Goal: Contribute content: Add original content to the website for others to see

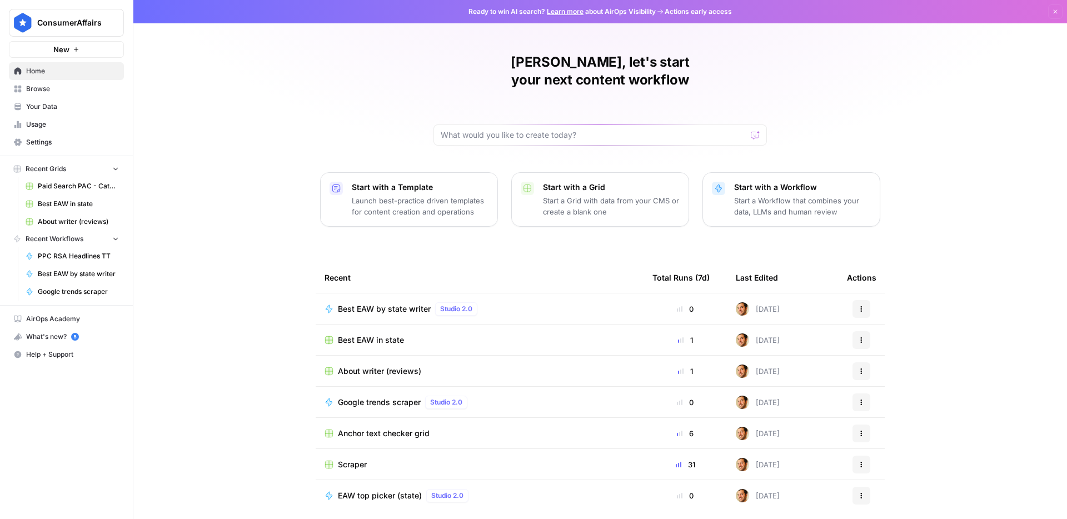
click at [65, 112] on link "Your Data" at bounding box center [66, 107] width 115 height 18
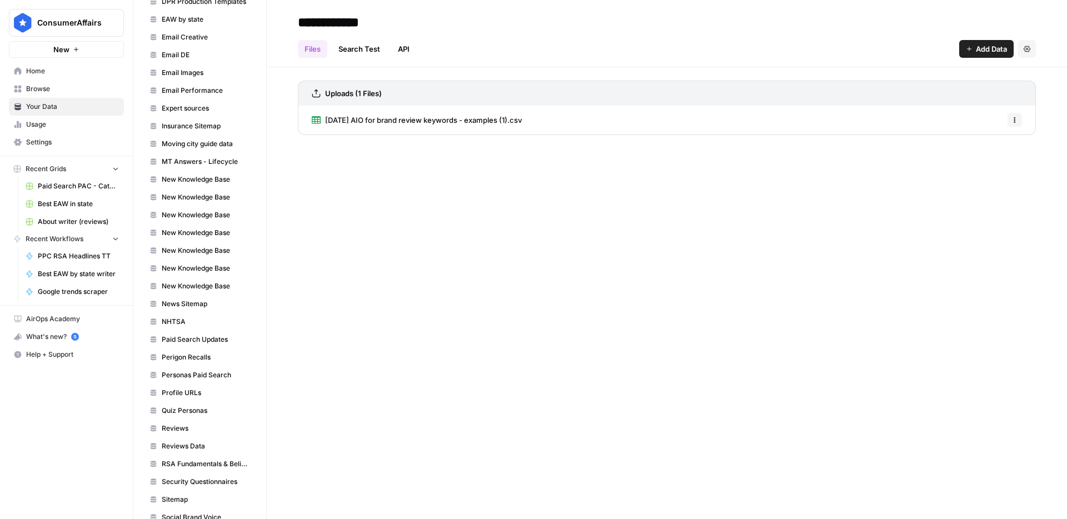
scroll to position [209, 0]
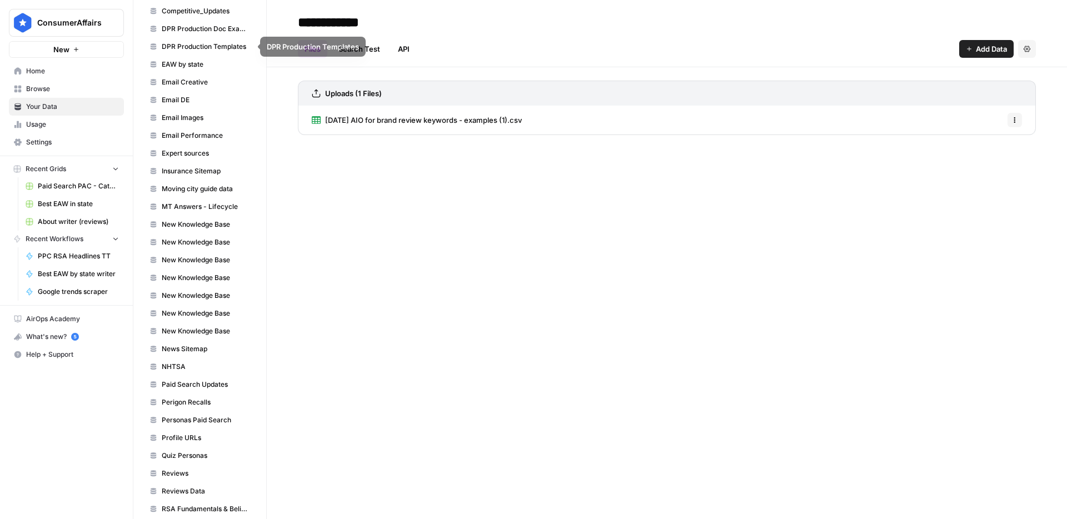
click at [202, 71] on link "EAW by state" at bounding box center [200, 65] width 111 height 18
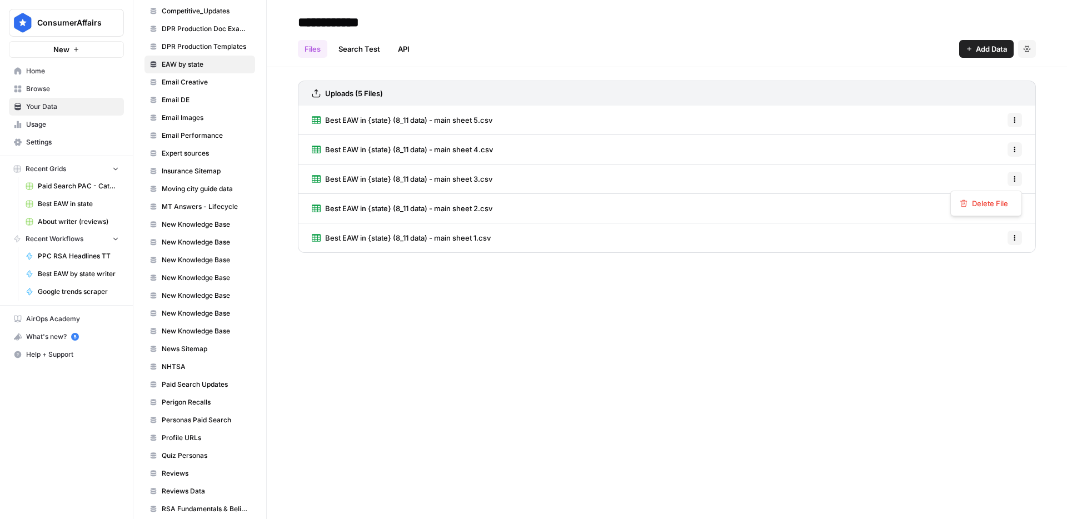
click at [1012, 184] on button "Options" at bounding box center [1015, 179] width 14 height 14
click at [994, 202] on span "Delete File" at bounding box center [990, 203] width 36 height 11
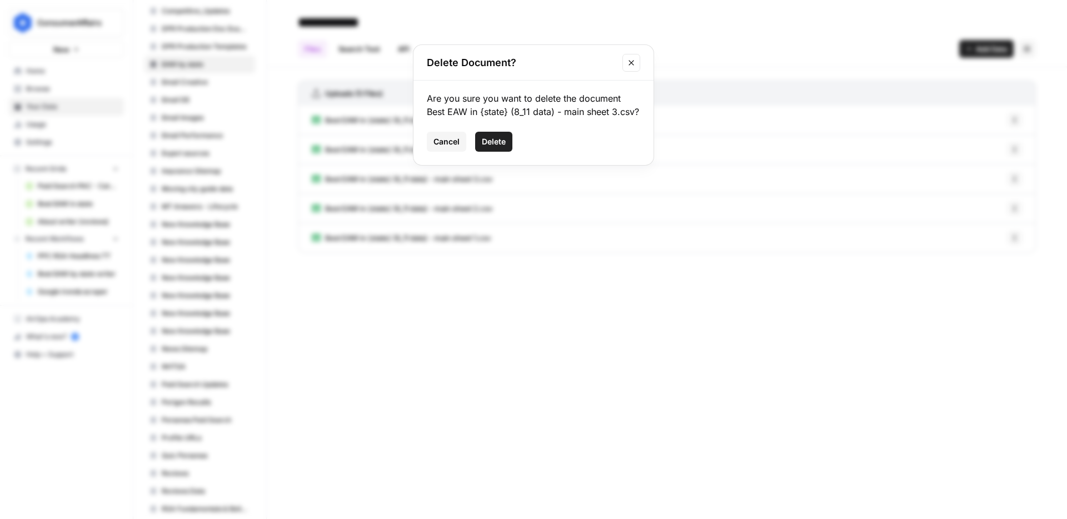
click at [506, 148] on button "Delete" at bounding box center [493, 142] width 37 height 20
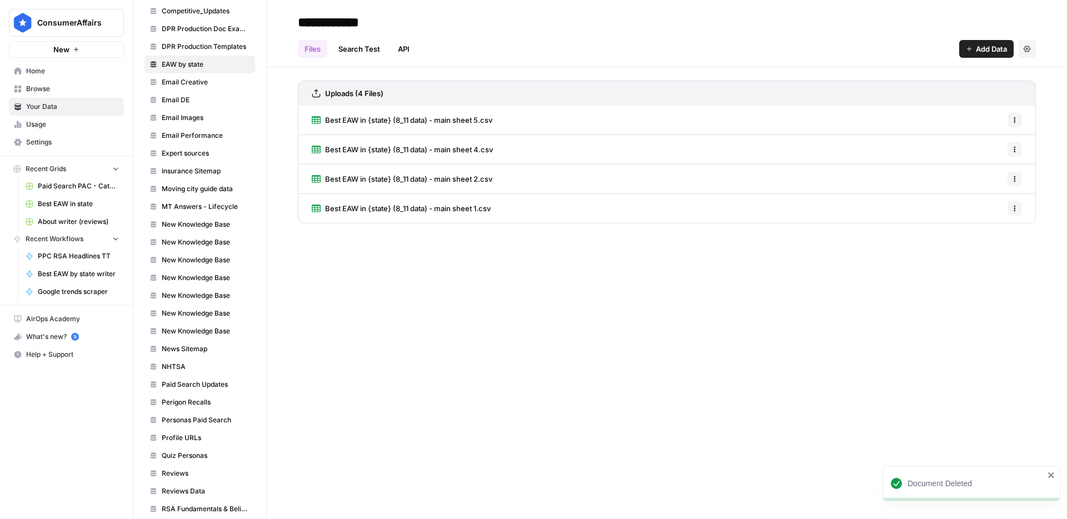
click at [980, 54] on span "Add Data" at bounding box center [991, 48] width 31 height 11
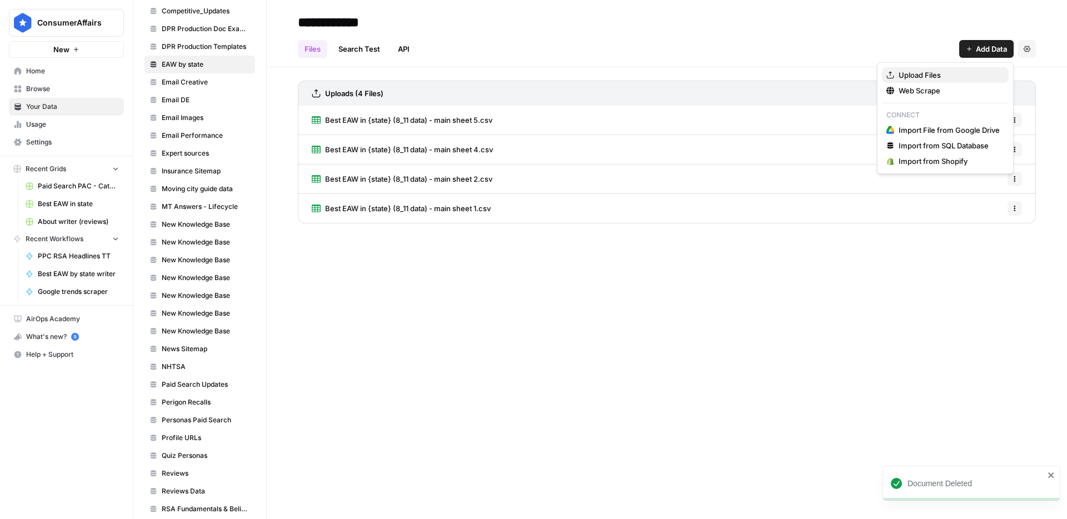
click at [944, 76] on span "Upload Files" at bounding box center [949, 74] width 101 height 11
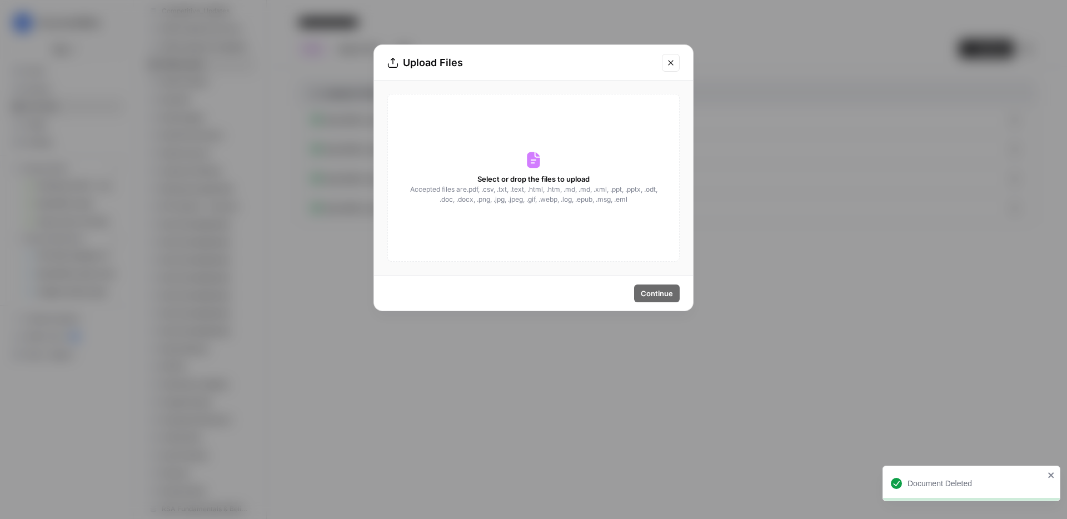
click at [497, 157] on div "Select or drop the files to upload Accepted files are .pdf, .csv, .txt, .text, …" at bounding box center [533, 178] width 292 height 168
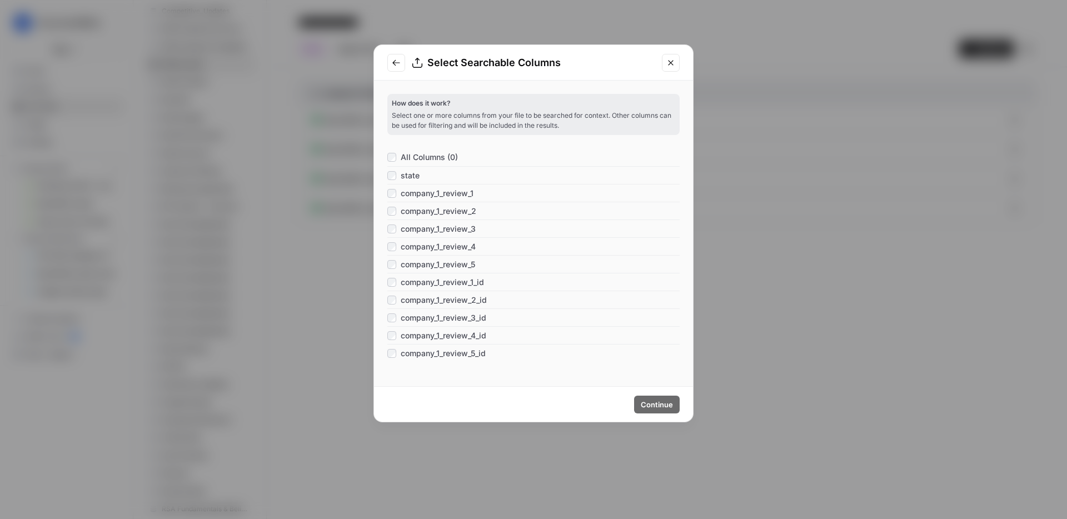
click at [401, 158] on span "All Columns (0)" at bounding box center [429, 157] width 57 height 11
click at [659, 401] on span "Continue" at bounding box center [657, 404] width 32 height 11
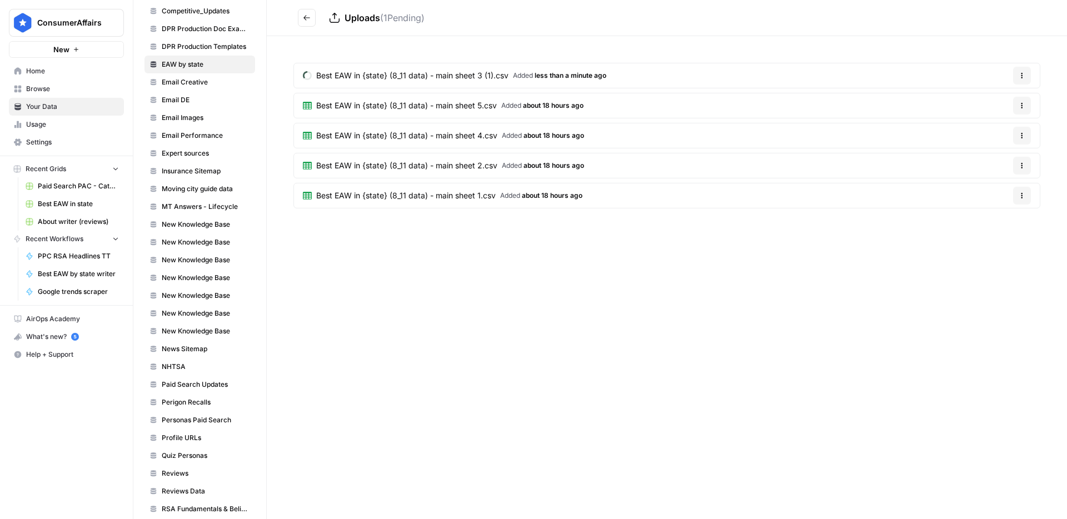
click at [517, 284] on div "Uploads ( 1 Pending) Best EAW in {state} (8_11 data) - main sheet 3 (1).csv Add…" at bounding box center [667, 259] width 800 height 519
click at [661, 261] on div "Uploads ( 1 Pending) Best EAW in {state} (8_11 data) - main sheet 3 (1).csv Add…" at bounding box center [667, 259] width 800 height 519
click at [1019, 70] on button "Options" at bounding box center [1022, 76] width 18 height 18
click at [797, 59] on div "Best EAW in {state} (8_11 data) - main sheet 3 (1).csv Added less than a minute…" at bounding box center [667, 137] width 800 height 203
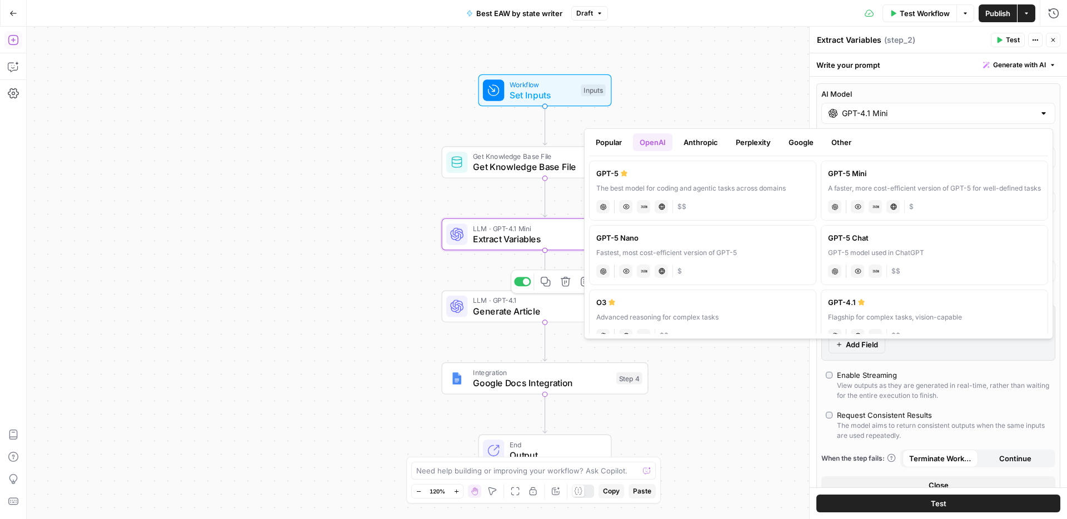
click at [527, 310] on span "Generate Article" at bounding box center [542, 311] width 139 height 13
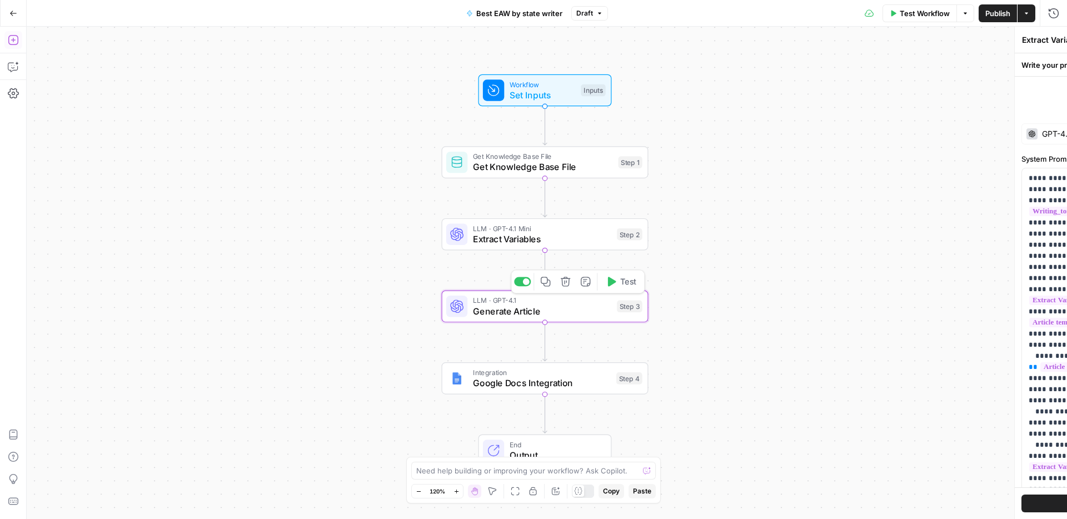
type textarea "Generate Article"
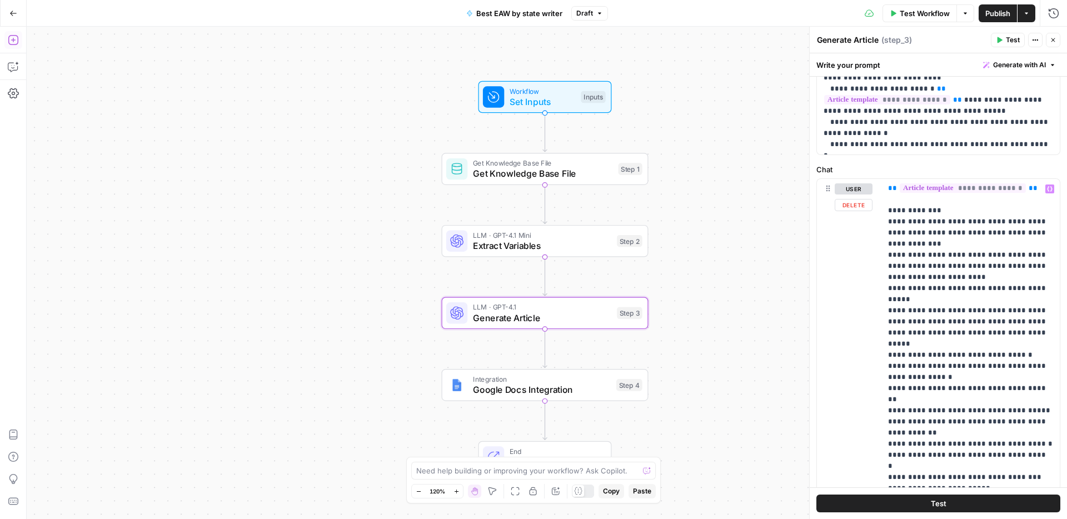
scroll to position [670, 0]
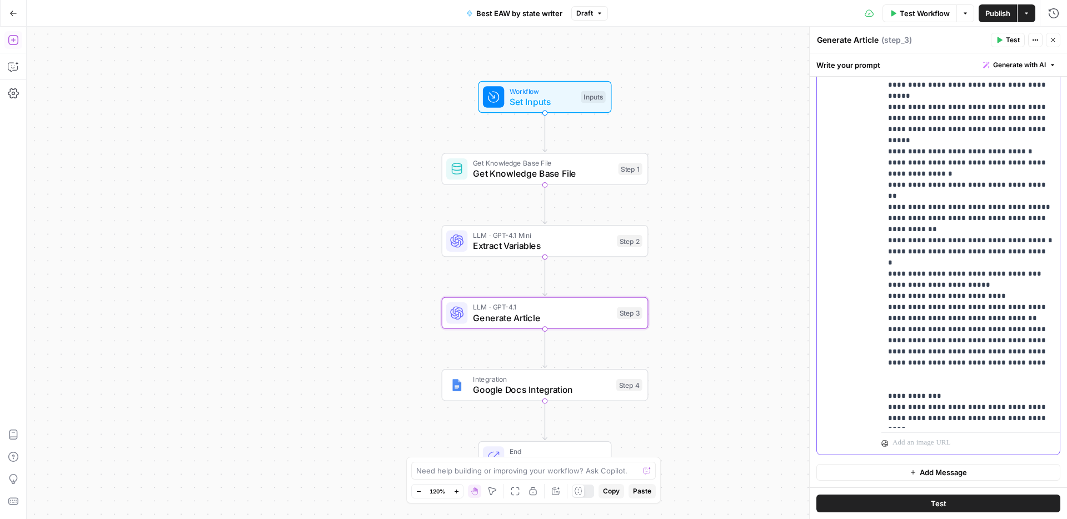
click at [1024, 286] on p "**********" at bounding box center [970, 151] width 165 height 545
click at [1023, 285] on p "**********" at bounding box center [970, 151] width 165 height 545
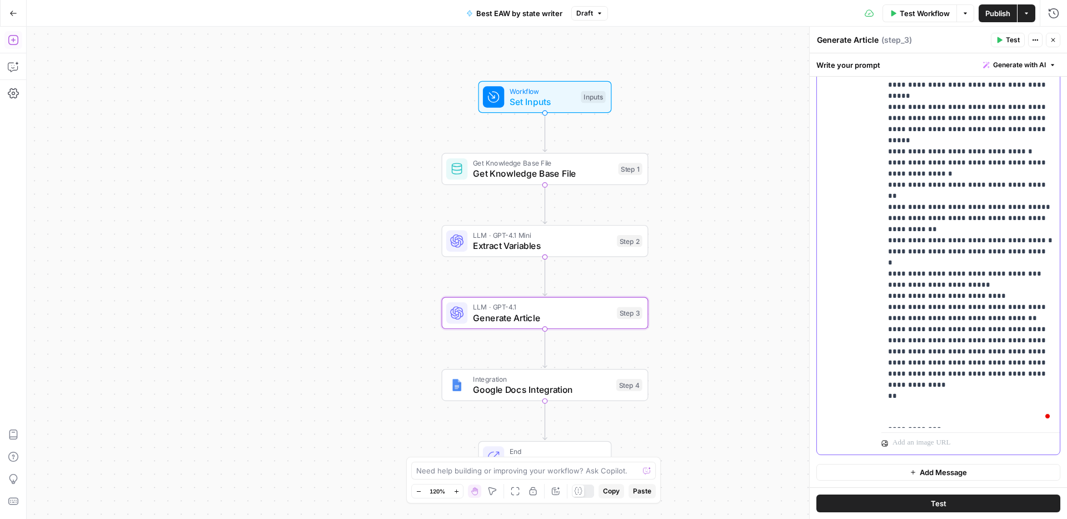
click at [935, 313] on p "**********" at bounding box center [970, 168] width 165 height 578
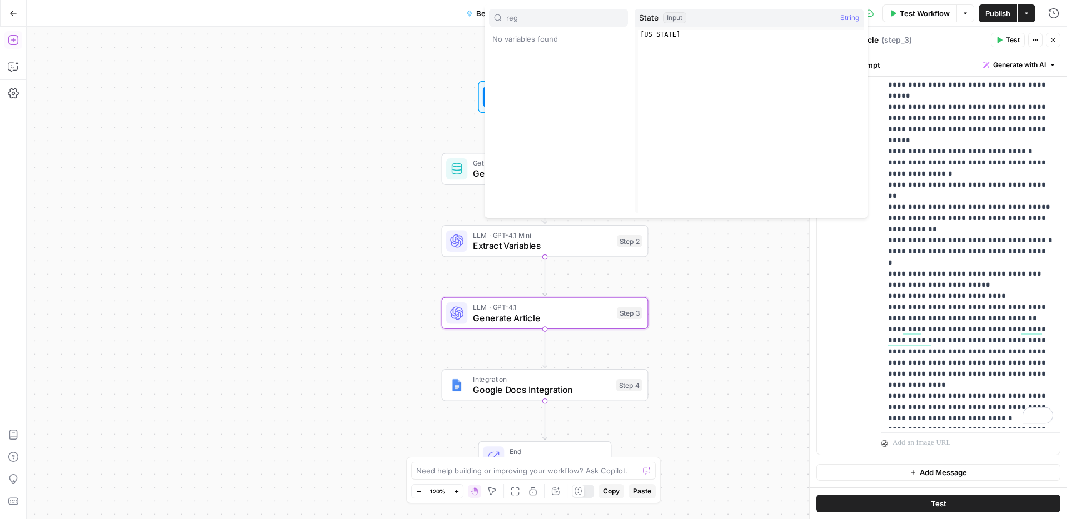
type input "reg"
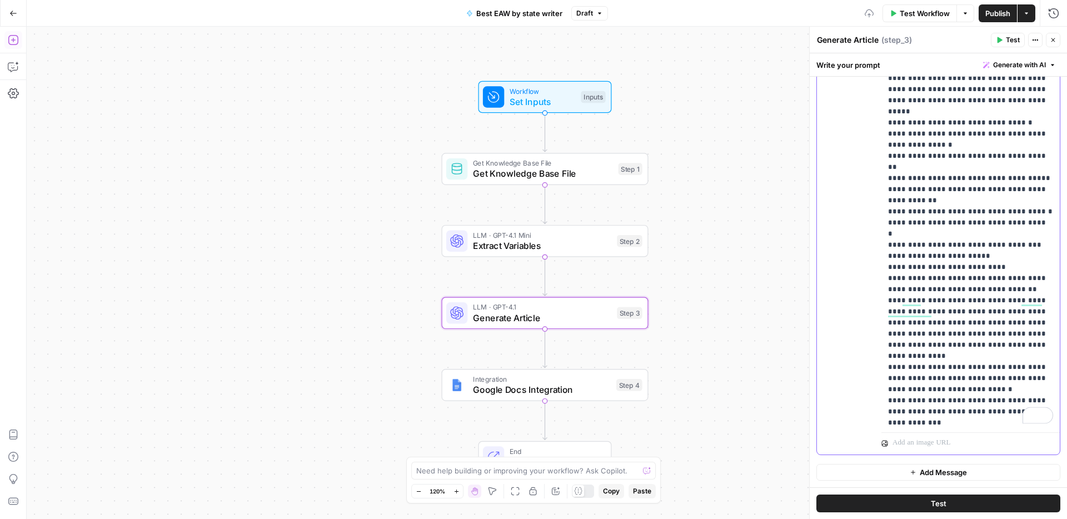
scroll to position [160, 0]
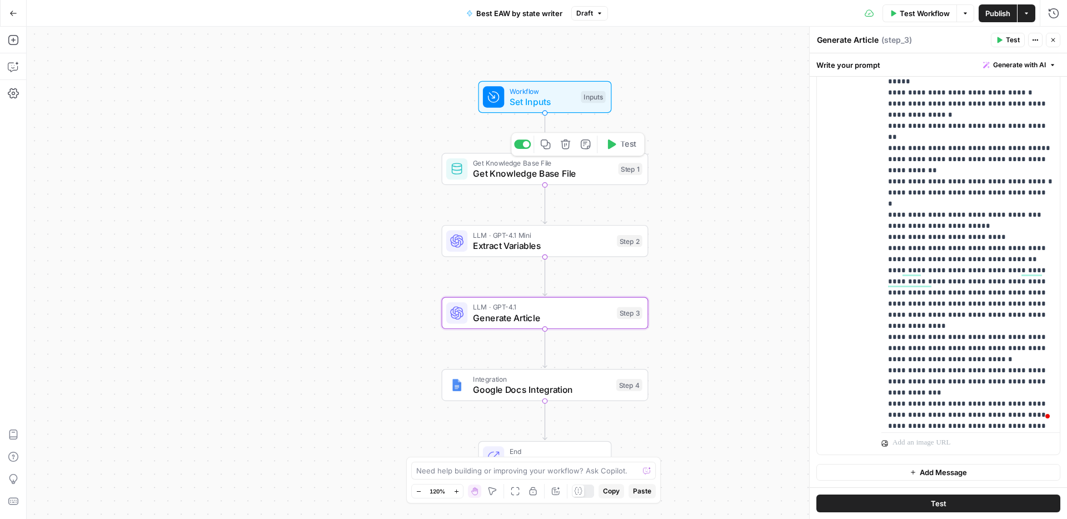
click at [566, 172] on span "Get Knowledge Base File" at bounding box center [543, 173] width 140 height 13
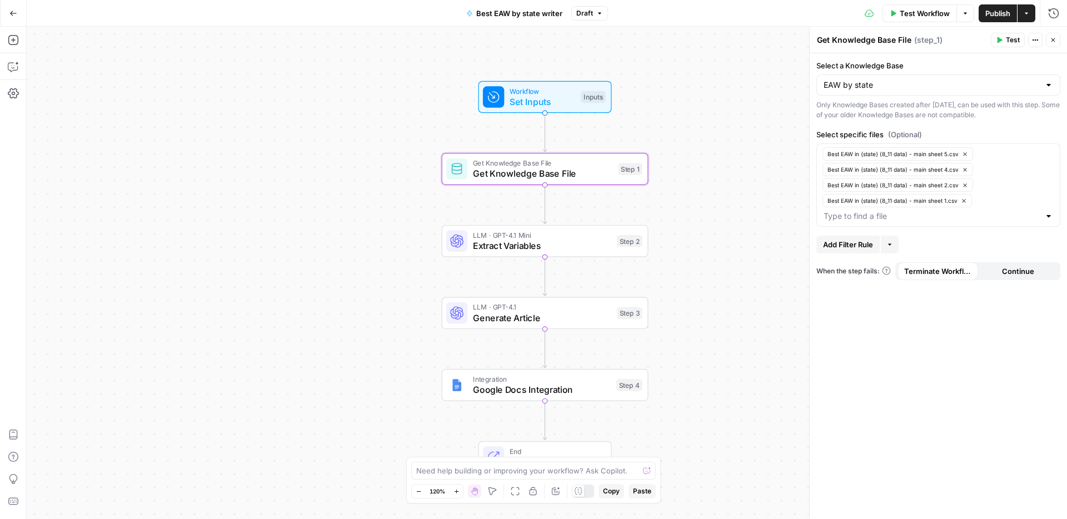
click at [1050, 215] on div at bounding box center [1048, 216] width 9 height 11
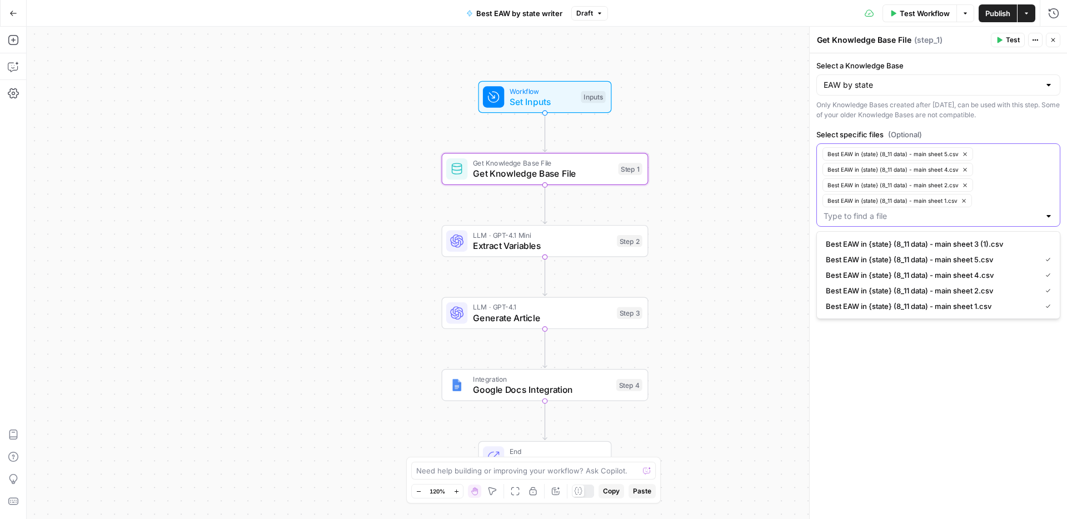
click at [963, 202] on icon "button" at bounding box center [964, 201] width 6 height 6
click at [963, 186] on icon "button" at bounding box center [965, 185] width 6 height 6
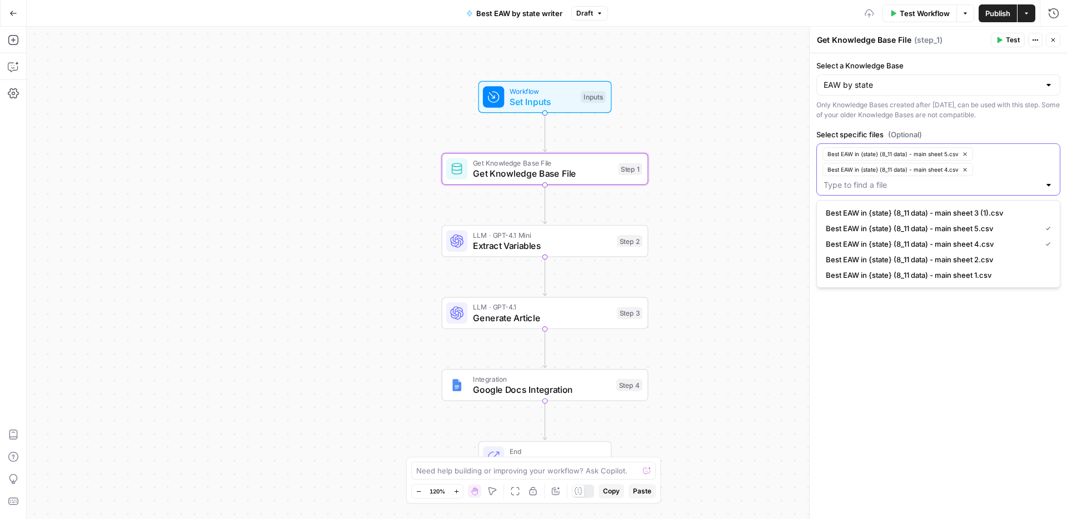
drag, startPoint x: 963, startPoint y: 172, endPoint x: 963, endPoint y: 161, distance: 10.6
click at [963, 172] on icon "button" at bounding box center [965, 170] width 6 height 6
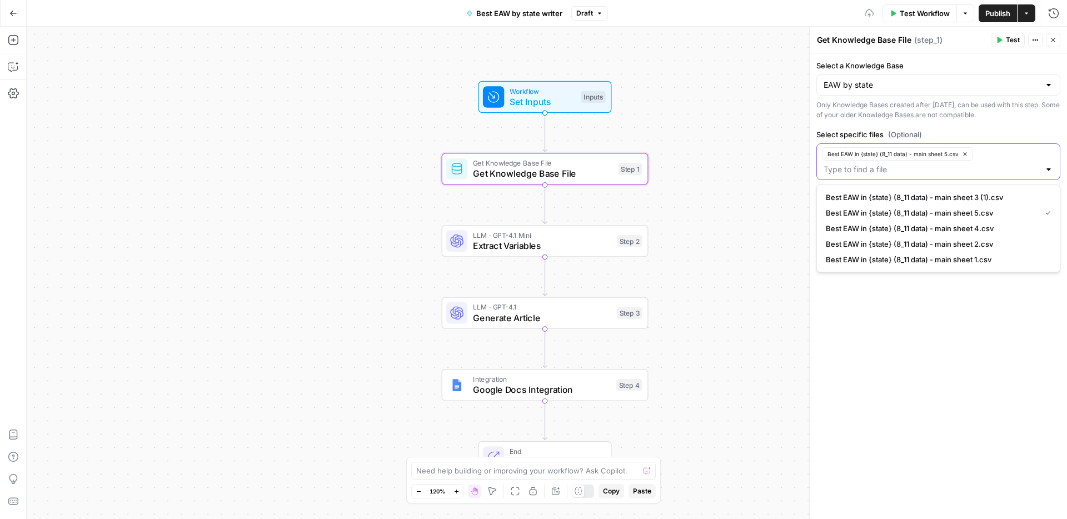
drag, startPoint x: 963, startPoint y: 157, endPoint x: 1017, endPoint y: 170, distance: 55.3
click at [963, 157] on button "Best EAW in {state} (8_11 data) - main sheet 5.csv" at bounding box center [898, 153] width 151 height 13
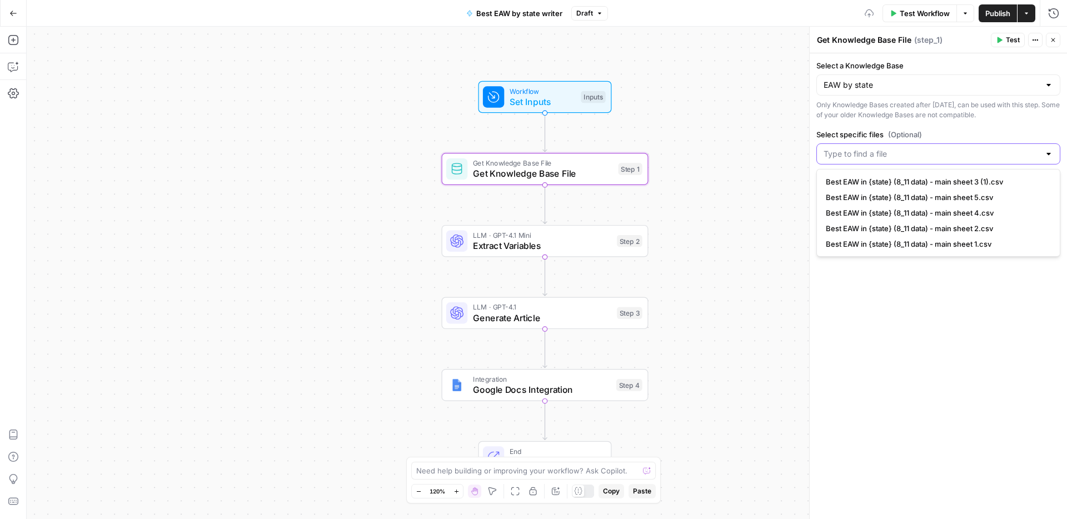
click at [980, 239] on span "Best EAW in {state} (8_11 data) - main sheet 1.csv" at bounding box center [936, 243] width 221 height 11
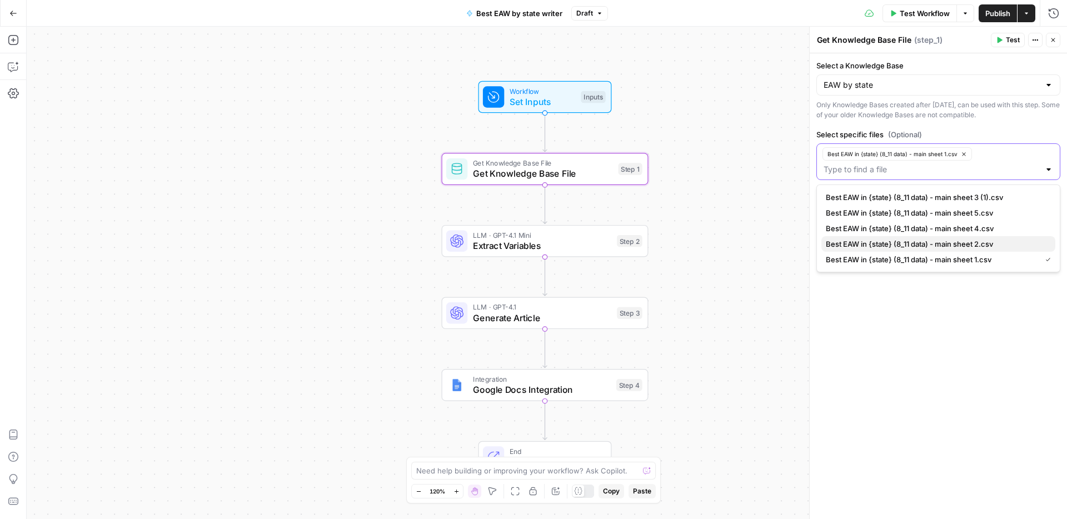
click at [990, 242] on span "Best EAW in {state} (8_11 data) - main sheet 2.csv" at bounding box center [936, 243] width 221 height 11
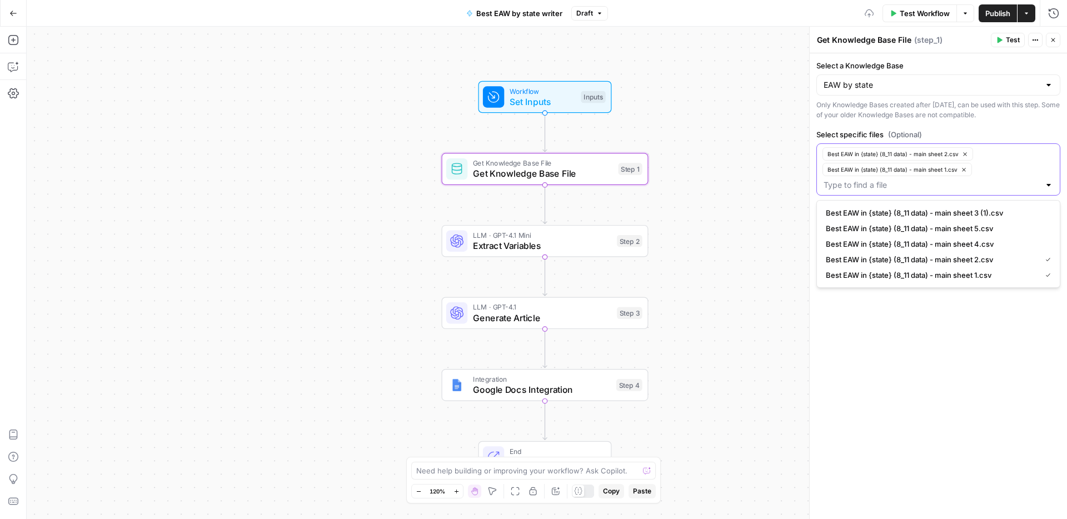
click at [991, 215] on span "Best EAW in {state} (8_11 data) - main sheet 3 (1).csv" at bounding box center [936, 212] width 221 height 11
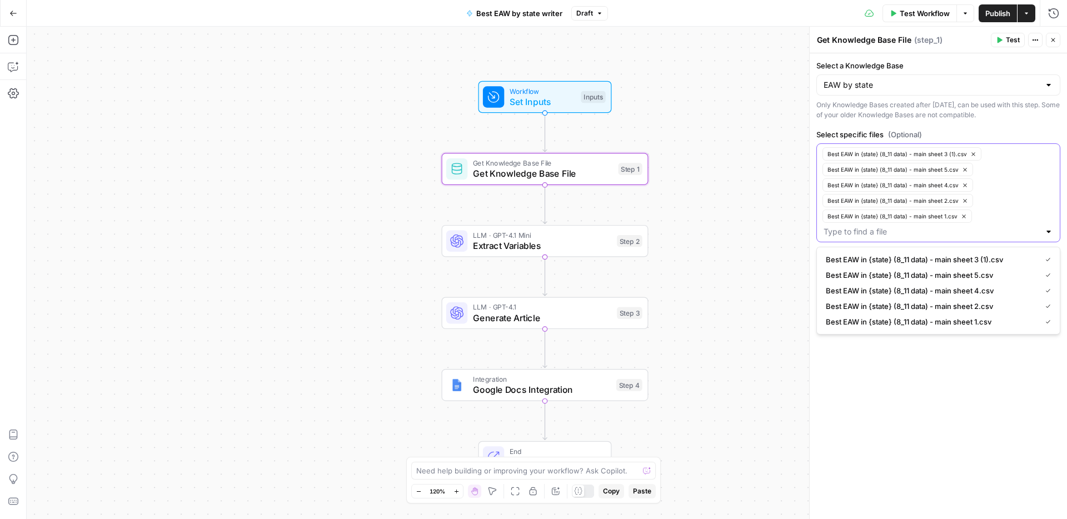
click at [995, 187] on div "Best EAW in {state} (8_11 data) - main sheet 3 (1).csv Best EAW in {state} (8_1…" at bounding box center [939, 192] width 244 height 99
click at [974, 156] on icon "button" at bounding box center [973, 154] width 6 height 6
click at [965, 157] on button "Best EAW in {state} (8_11 data) - main sheet 5.csv" at bounding box center [898, 153] width 151 height 13
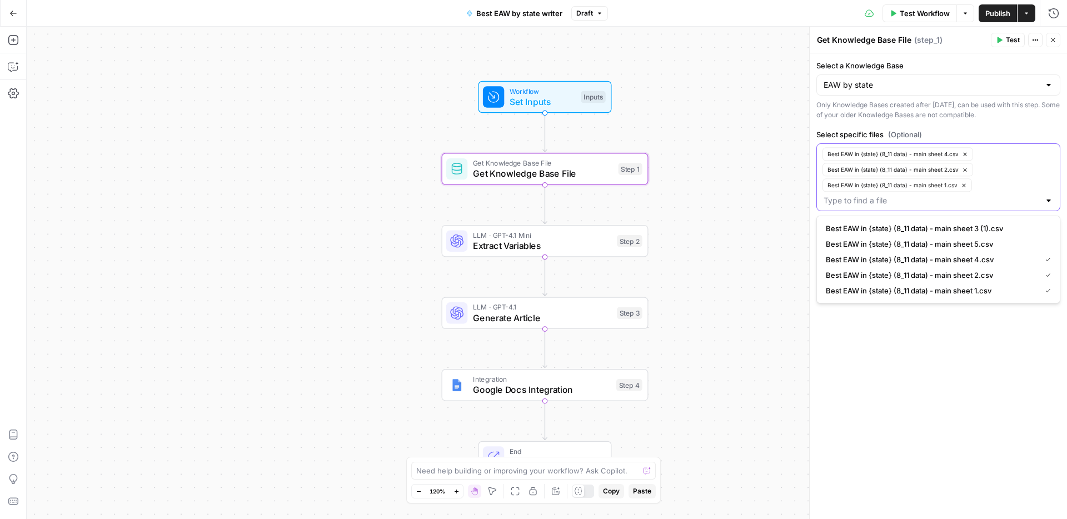
click at [965, 156] on icon "button" at bounding box center [965, 154] width 6 height 6
click at [965, 155] on icon "button" at bounding box center [964, 153] width 3 height 3
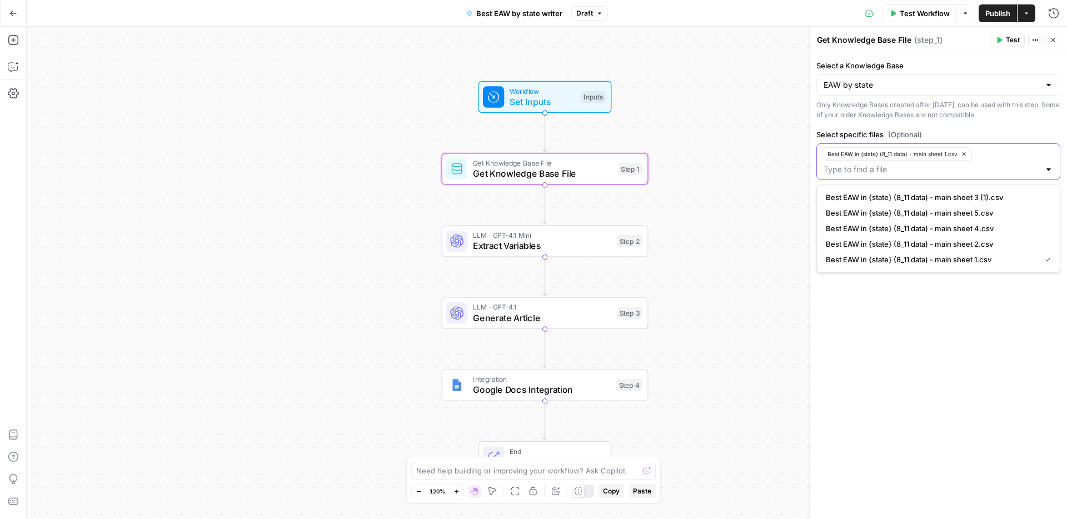
click at [964, 157] on icon "button" at bounding box center [964, 154] width 6 height 6
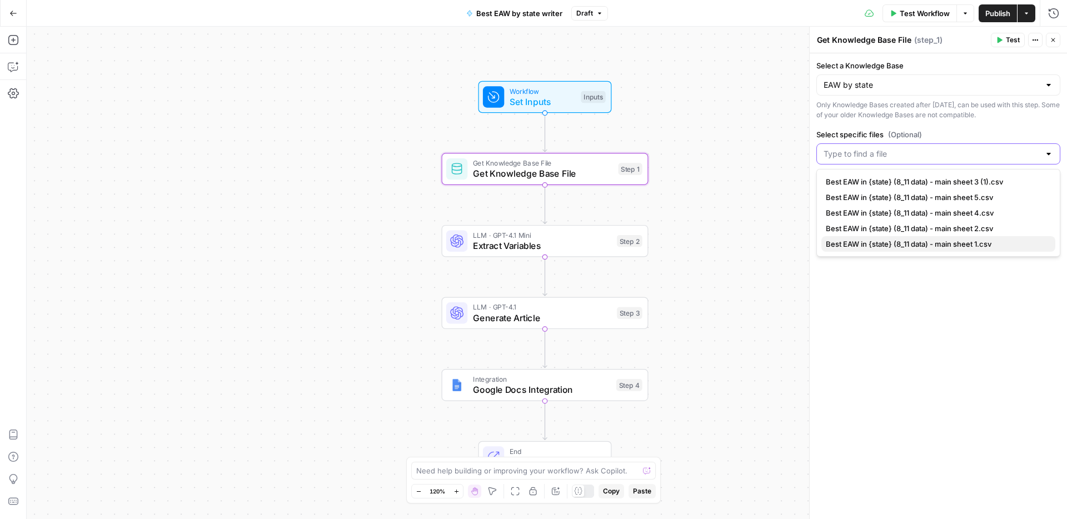
click at [978, 244] on span "Best EAW in {state} (8_11 data) - main sheet 1.csv" at bounding box center [936, 243] width 221 height 11
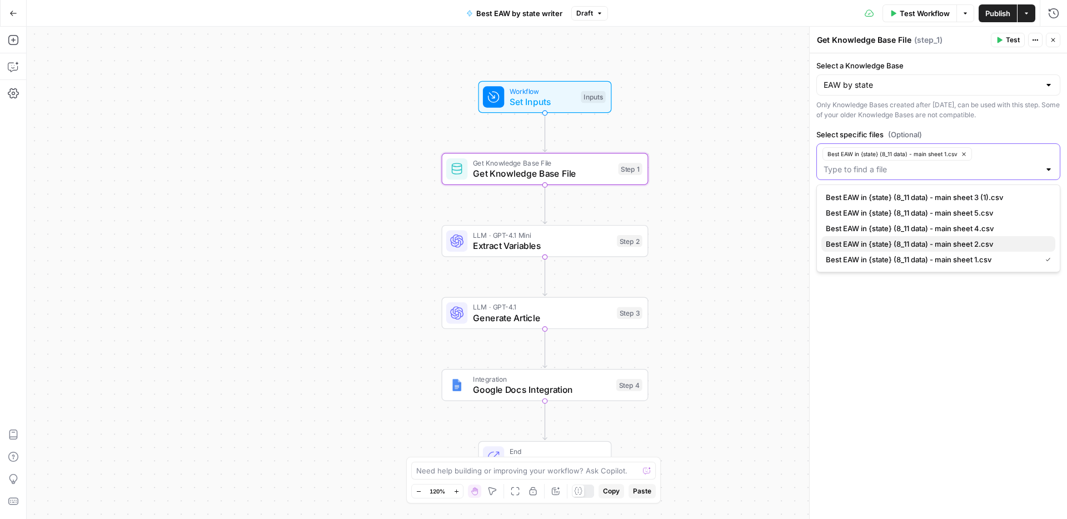
click at [965, 249] on span "Best EAW in {state} (8_11 data) - main sheet 2.csv" at bounding box center [936, 243] width 221 height 11
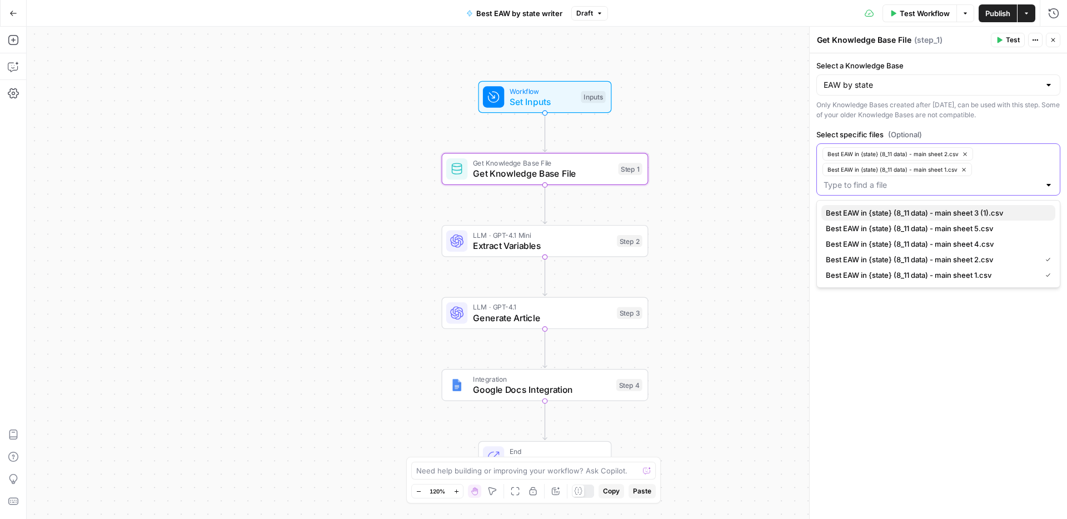
click at [979, 215] on span "Best EAW in {state} (8_11 data) - main sheet 3 (1).csv" at bounding box center [936, 212] width 221 height 11
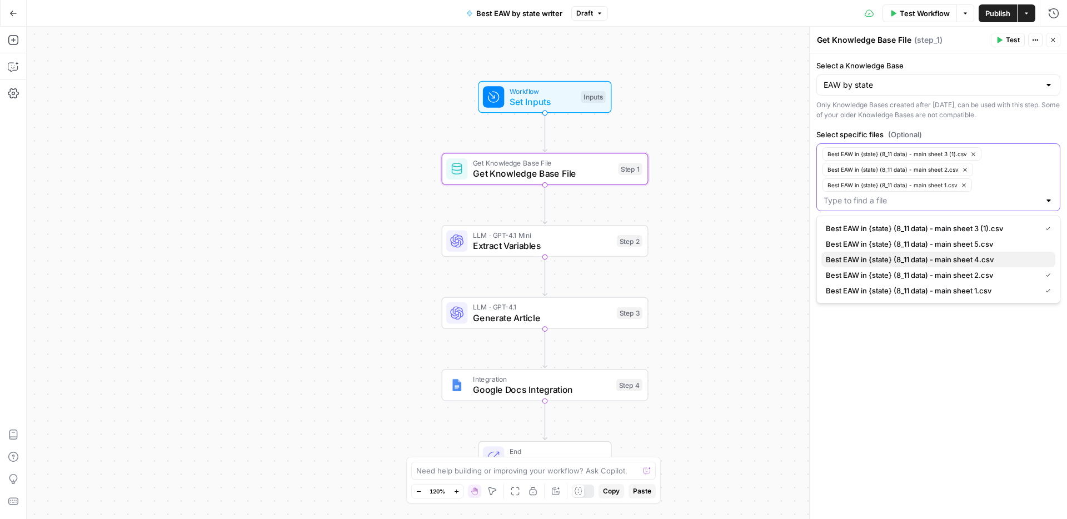
click at [978, 260] on span "Best EAW in {state} (8_11 data) - main sheet 4.csv" at bounding box center [936, 259] width 221 height 11
click at [985, 257] on span "Best EAW in {state} (8_11 data) - main sheet 5.csv" at bounding box center [936, 259] width 221 height 11
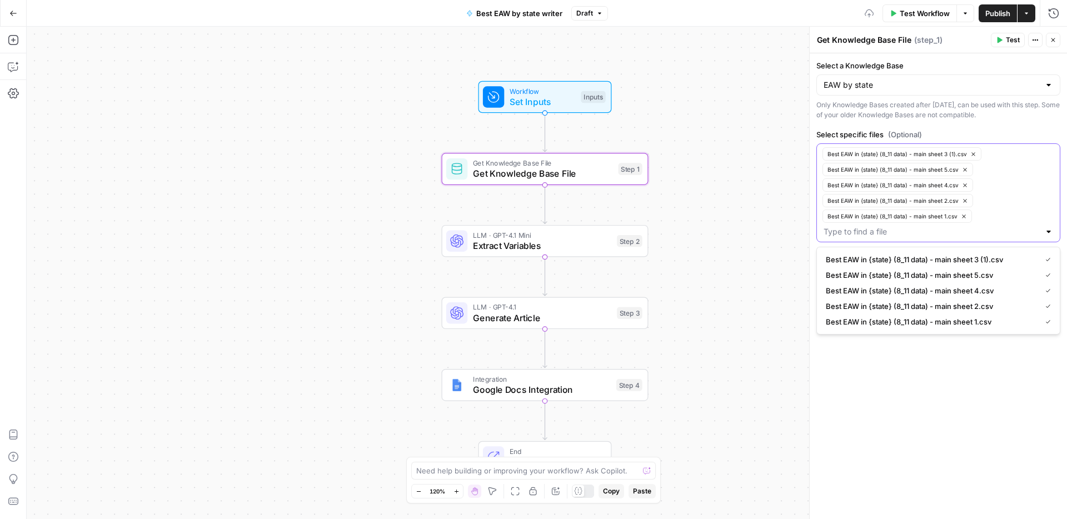
click at [1002, 187] on div "Best EAW in {state} (8_11 data) - main sheet 3 (1).csv Best EAW in {state} (8_1…" at bounding box center [939, 192] width 244 height 99
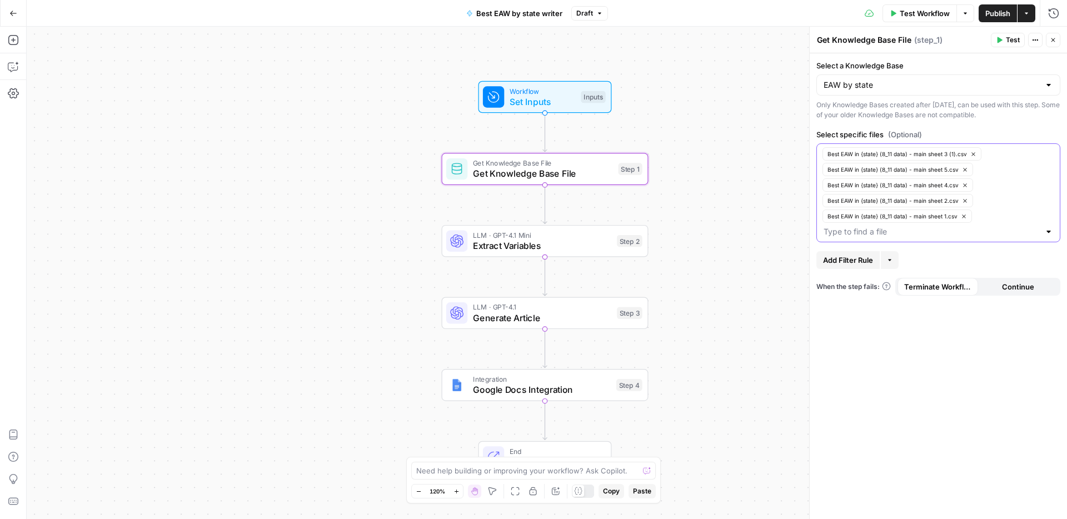
click at [982, 377] on div "Select a Knowledge Base EAW by state Only Knowledge Bases created after June 1s…" at bounding box center [938, 286] width 257 height 466
click at [998, 14] on span "Publish" at bounding box center [997, 13] width 25 height 11
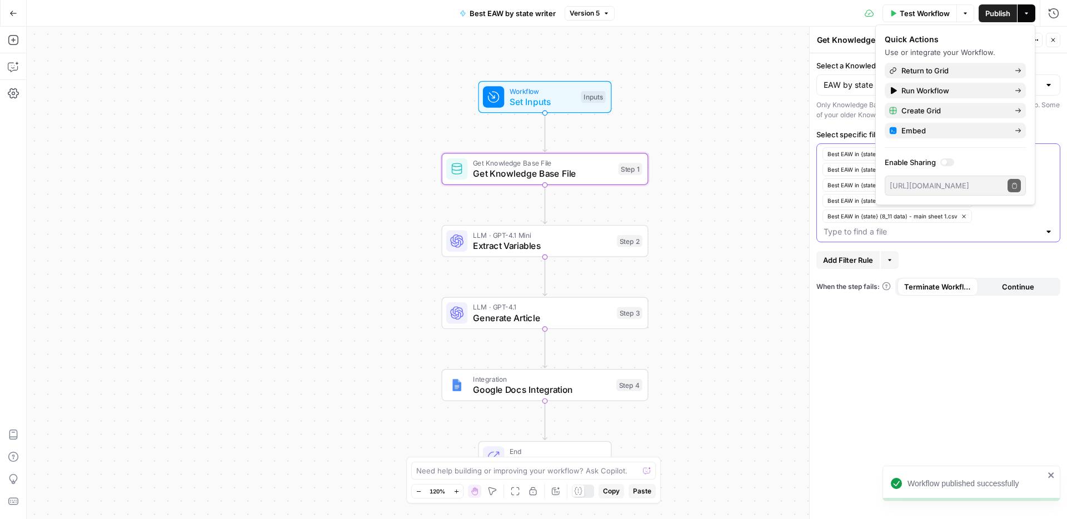
click at [567, 311] on span "Generate Article" at bounding box center [542, 317] width 139 height 13
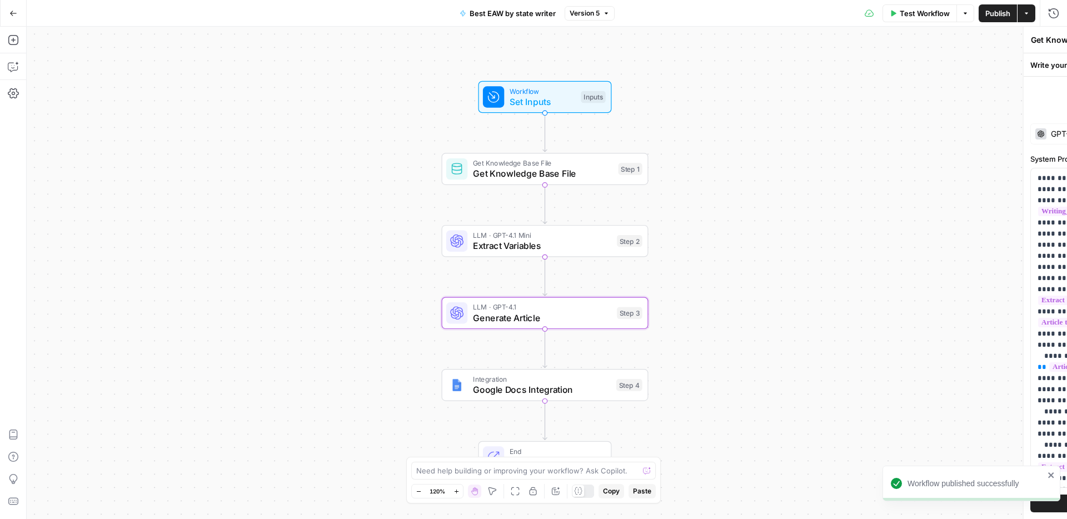
type textarea "Generate Article"
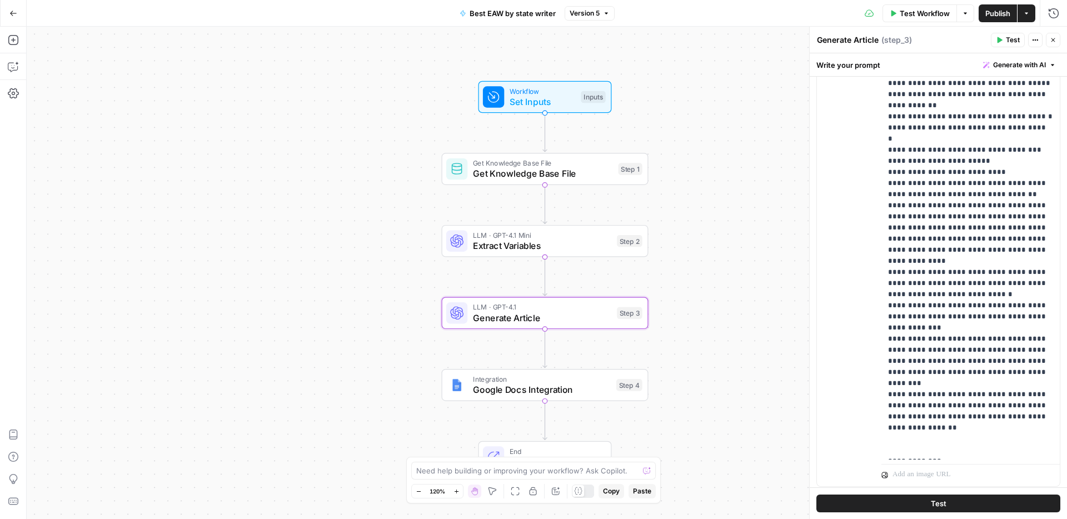
scroll to position [670, 0]
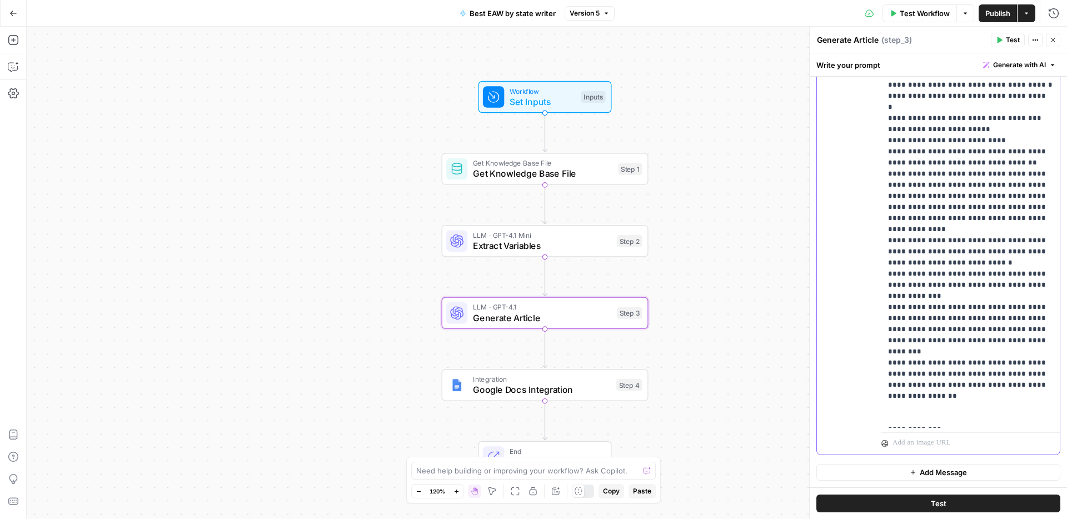
click at [1031, 424] on div "**********" at bounding box center [971, 202] width 178 height 453
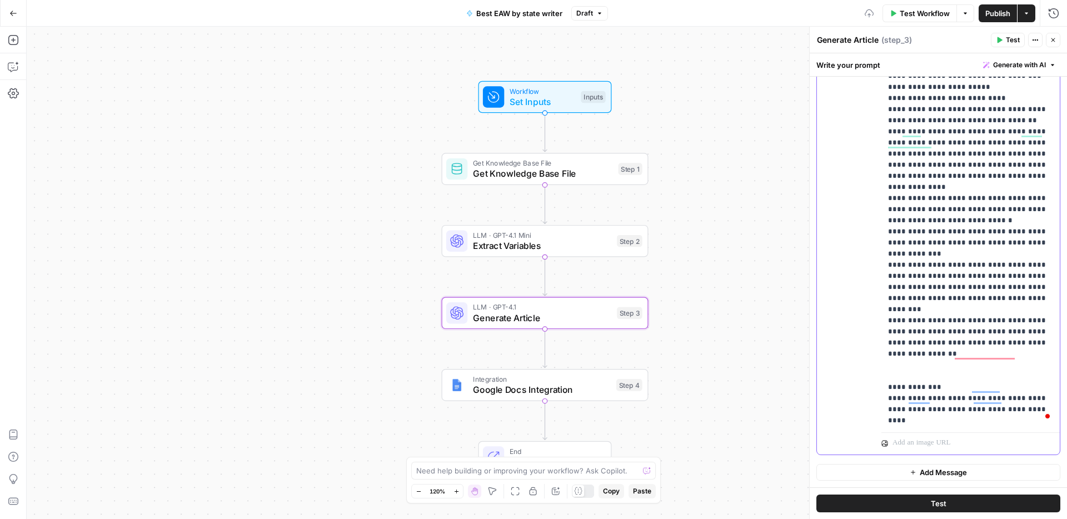
scroll to position [0, 0]
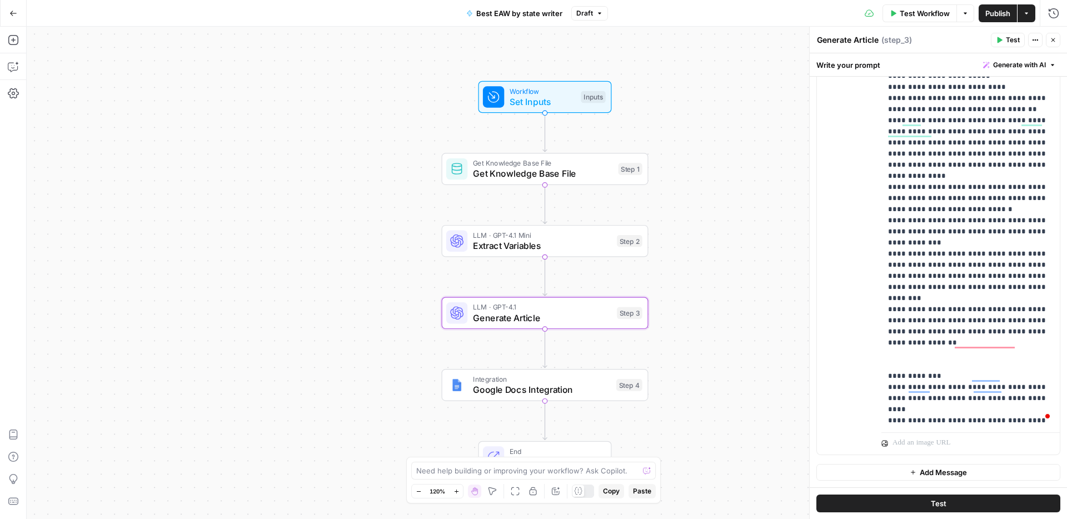
click at [993, 18] on span "Publish" at bounding box center [997, 13] width 25 height 11
click at [930, 369] on p "**********" at bounding box center [970, 48] width 165 height 756
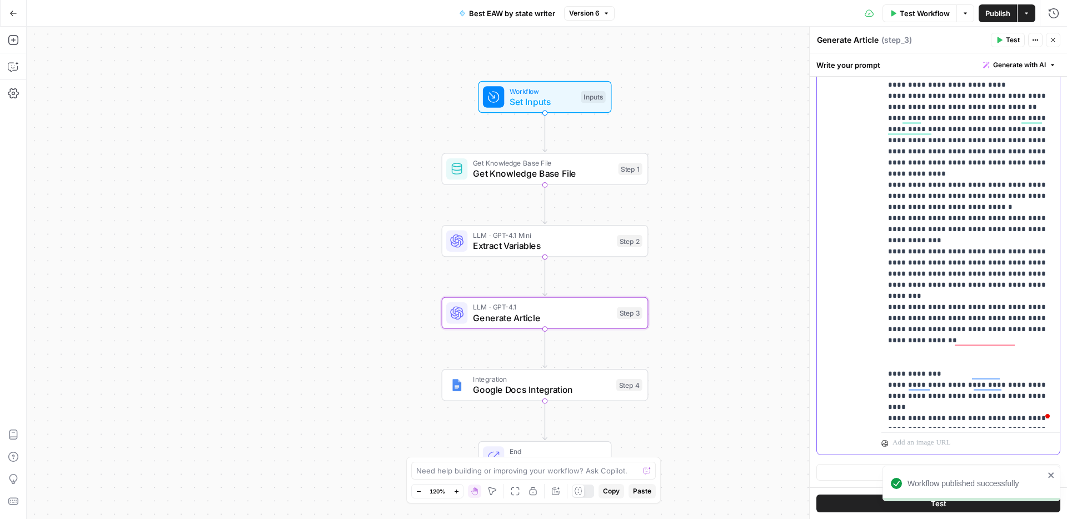
click at [1038, 417] on p "**********" at bounding box center [970, 46] width 165 height 756
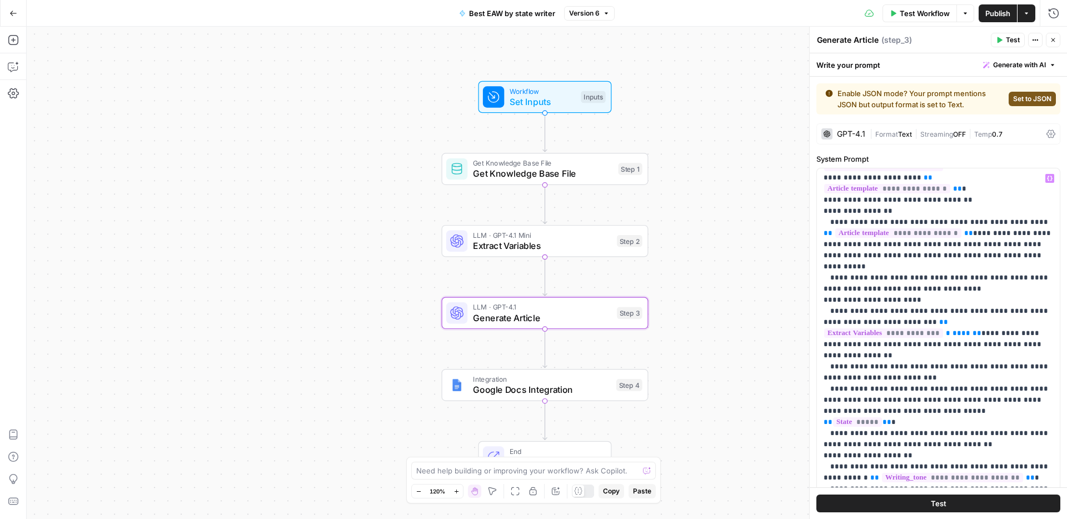
scroll to position [116, 0]
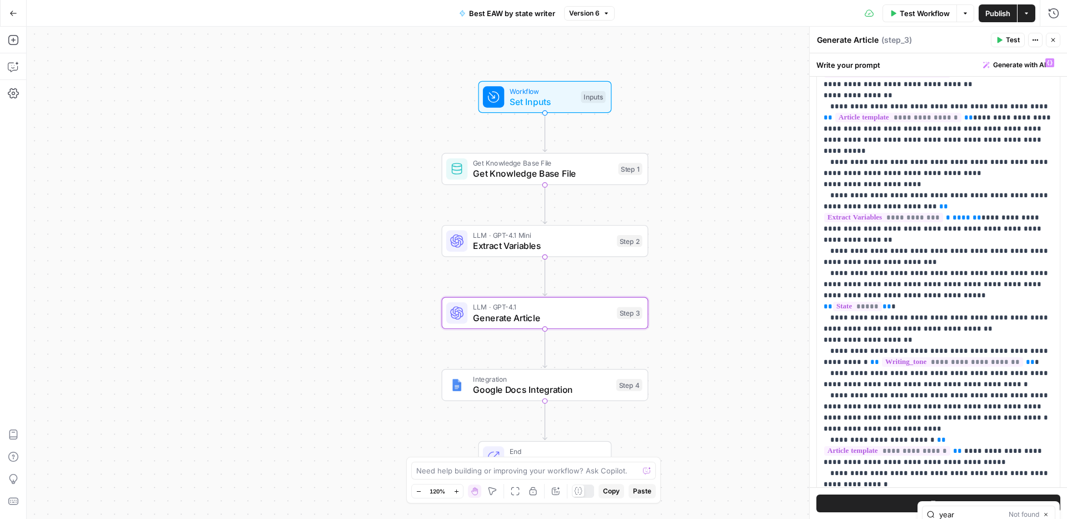
type input "year"
click at [928, 324] on p "**********" at bounding box center [939, 212] width 230 height 578
click at [984, 74] on input "y" at bounding box center [988, 71] width 98 height 11
type input "year"
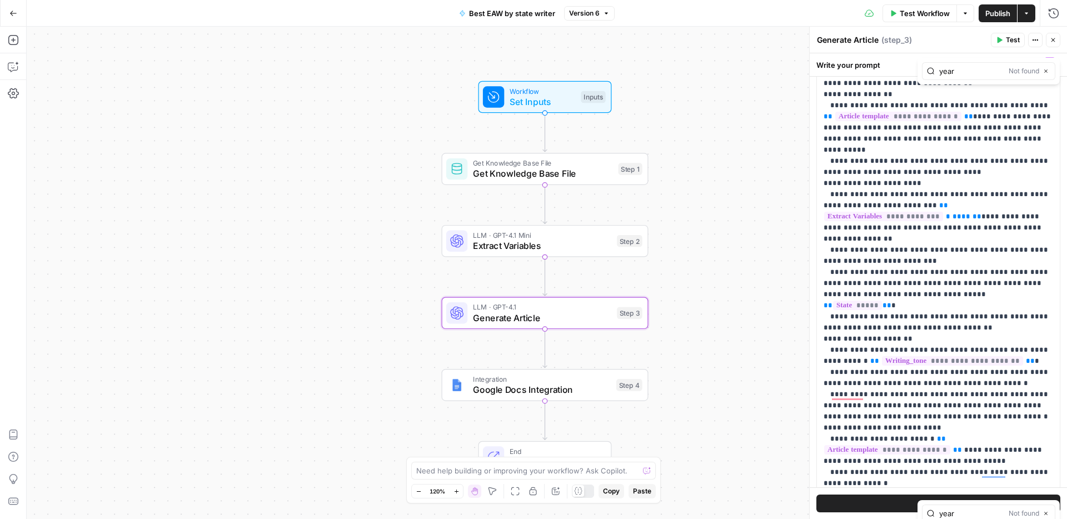
drag, startPoint x: 1007, startPoint y: 72, endPoint x: 999, endPoint y: 73, distance: 7.8
click at [1007, 72] on div "year Not found Close" at bounding box center [988, 71] width 133 height 18
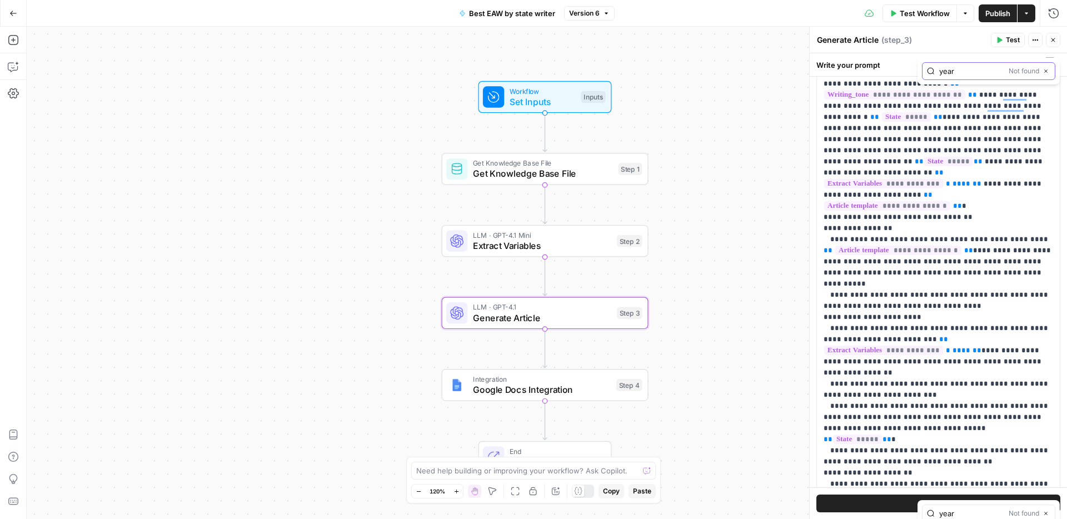
scroll to position [0, 0]
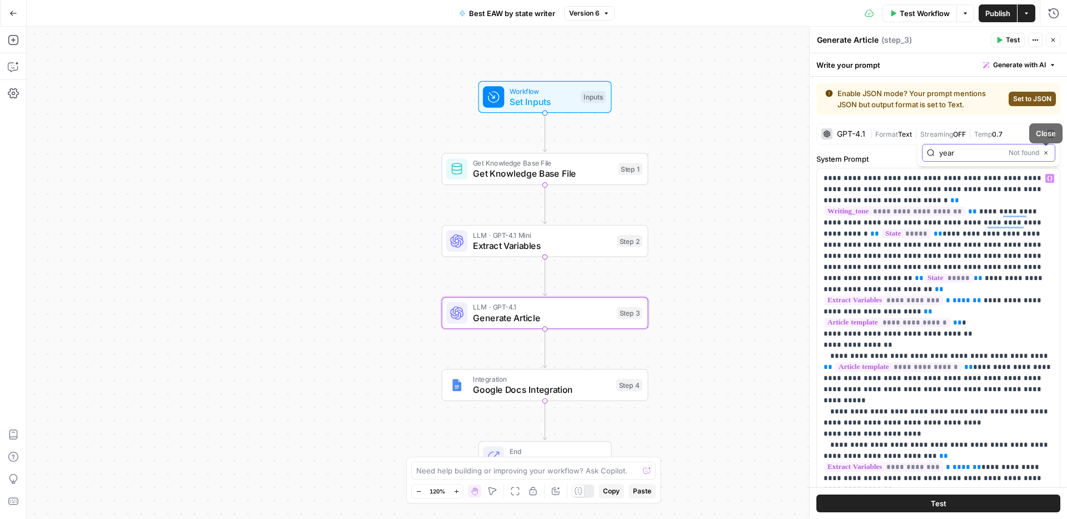
click at [1046, 153] on icon "button" at bounding box center [1046, 153] width 6 height 6
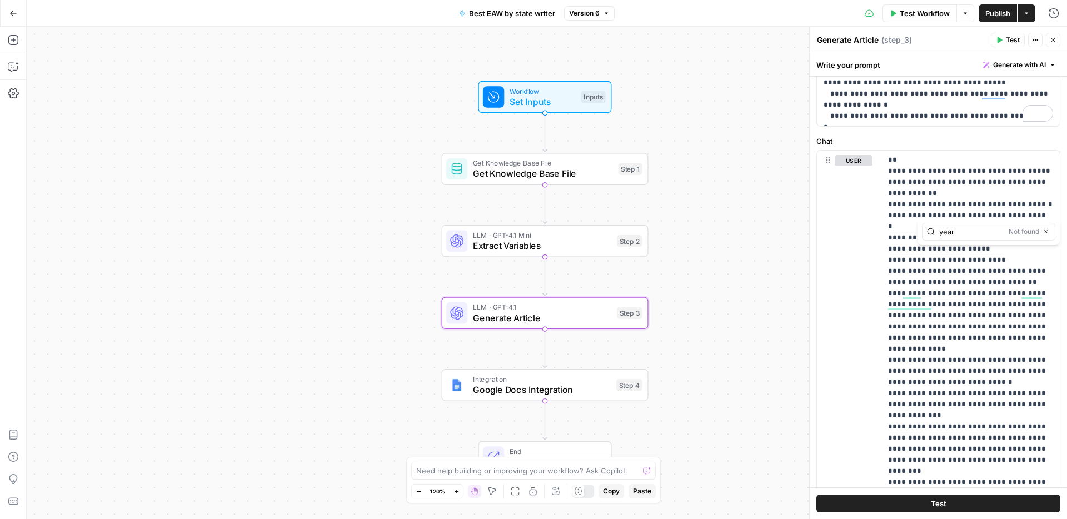
scroll to position [670, 0]
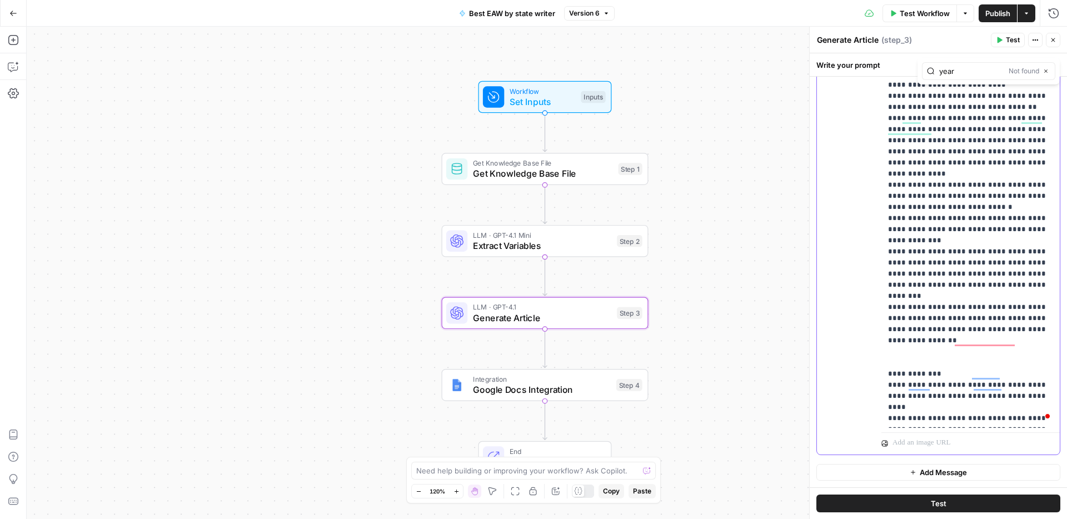
click at [922, 414] on p "**********" at bounding box center [970, 46] width 165 height 756
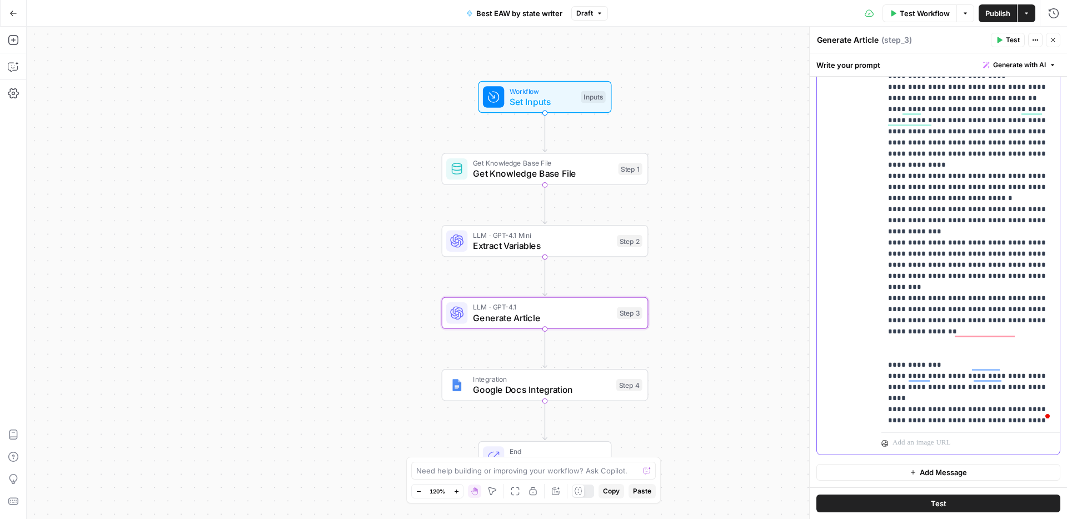
scroll to position [332, 0]
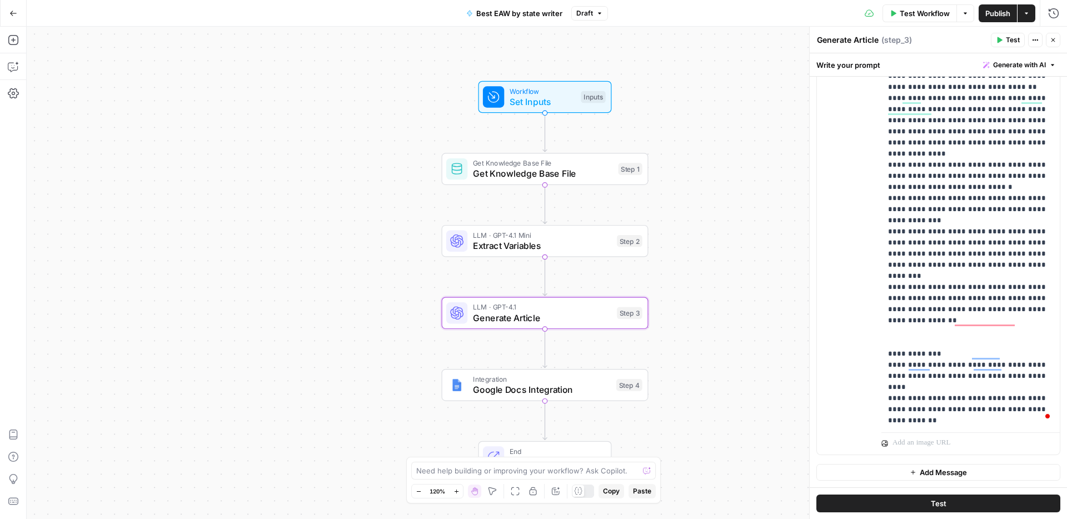
click at [994, 18] on span "Publish" at bounding box center [997, 13] width 25 height 11
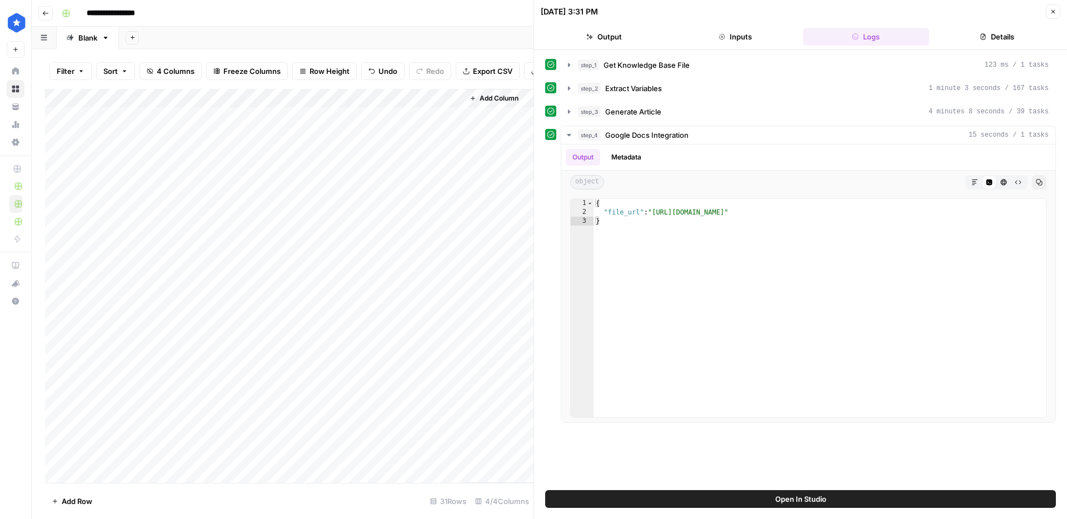
click at [220, 304] on div "Add Column" at bounding box center [289, 286] width 489 height 394
click at [252, 303] on div "Add Column" at bounding box center [289, 286] width 489 height 394
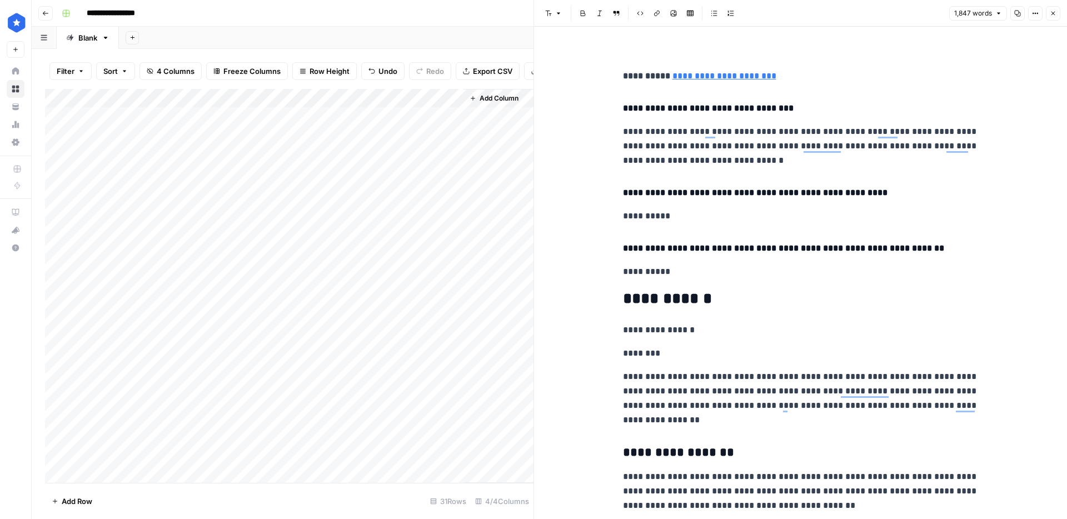
scroll to position [8769, 0]
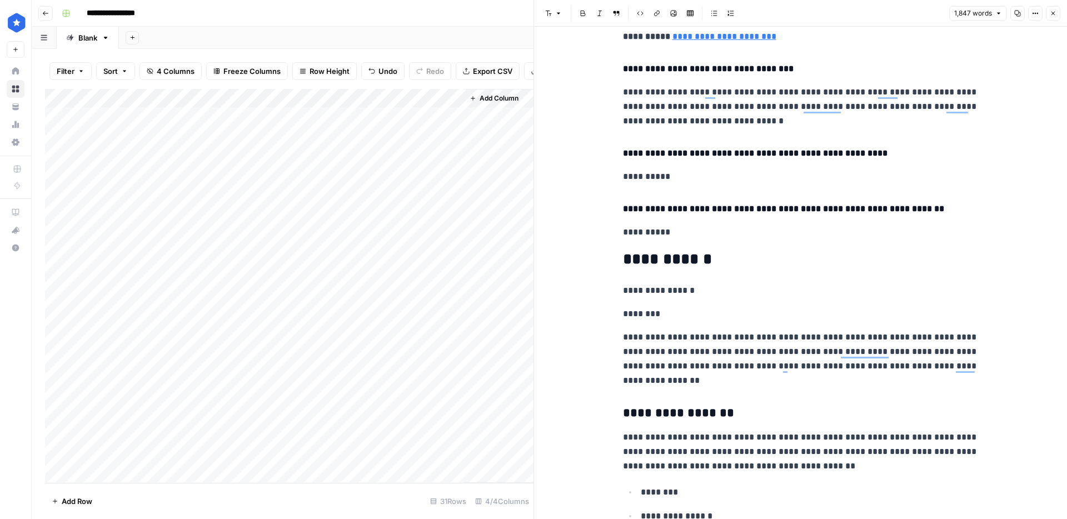
click at [623, 319] on p "********" at bounding box center [801, 314] width 356 height 14
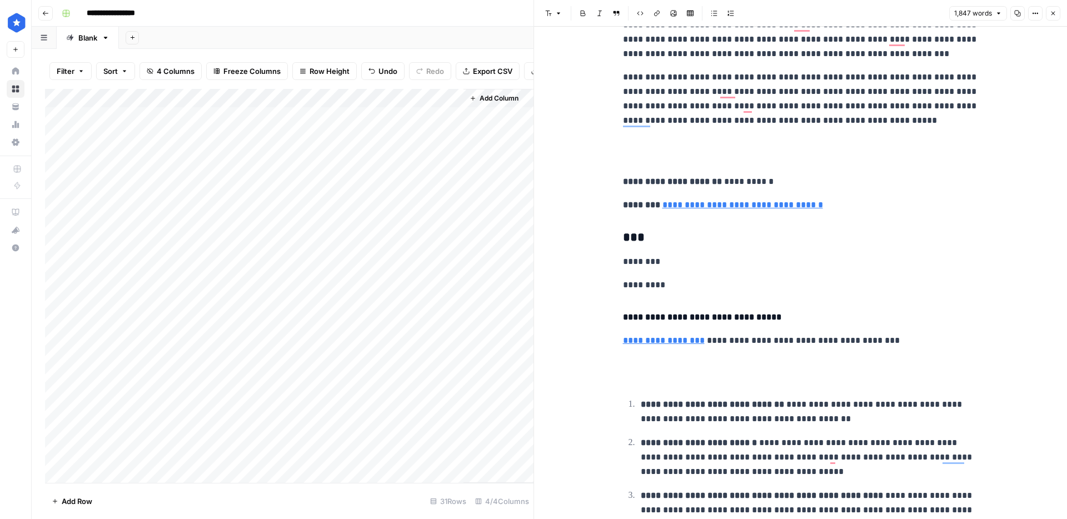
scroll to position [8076, 0]
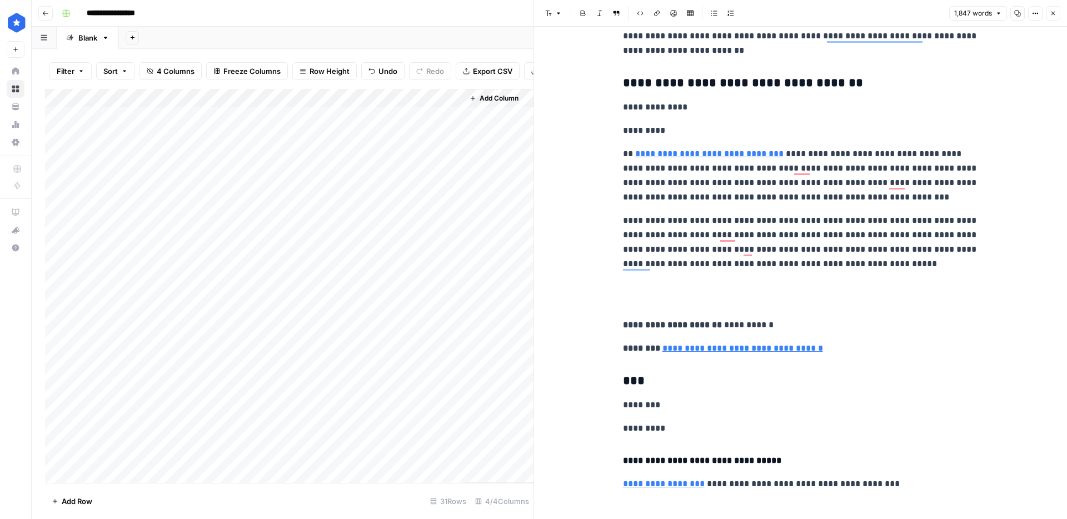
scroll to position [7825, 0]
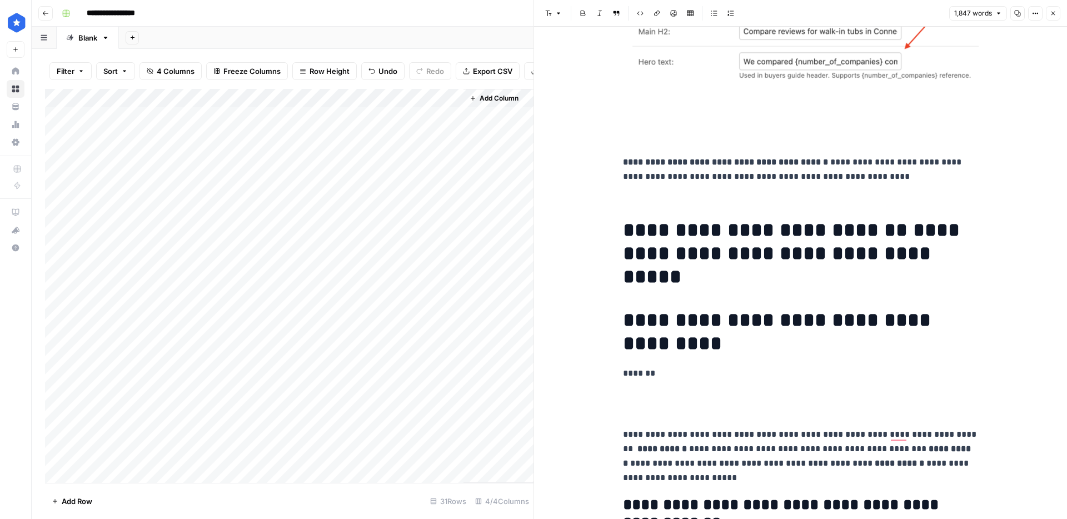
click at [674, 240] on strong "**********" at bounding box center [768, 230] width 290 height 20
click at [640, 233] on strong "**********" at bounding box center [768, 230] width 290 height 20
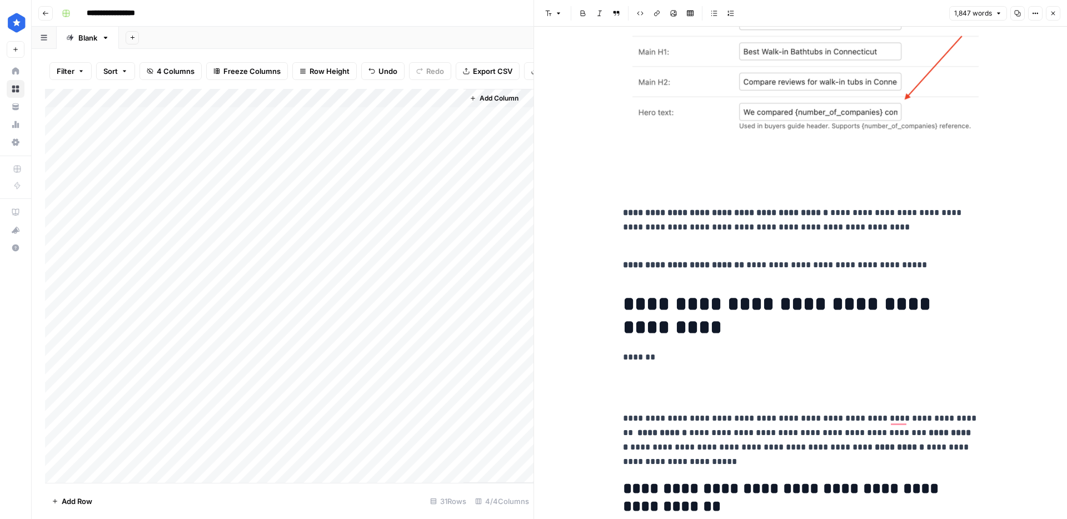
click at [651, 176] on p "To enrich screen reader interactions, please activate Accessibility in Grammarl…" at bounding box center [801, 182] width 356 height 29
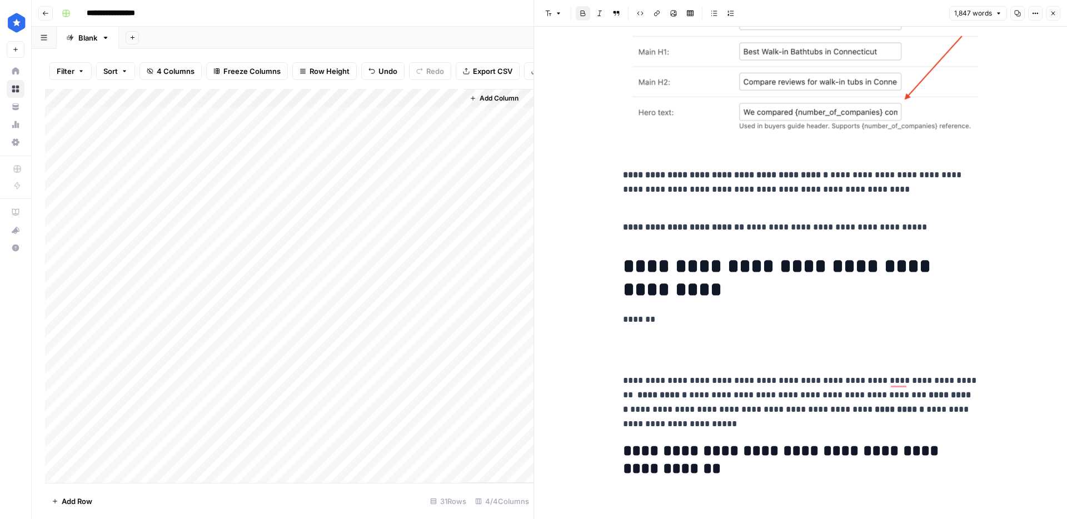
click at [781, 99] on img "To enrich screen reader interactions, please activate Accessibility in Grammarl…" at bounding box center [801, 56] width 356 height 160
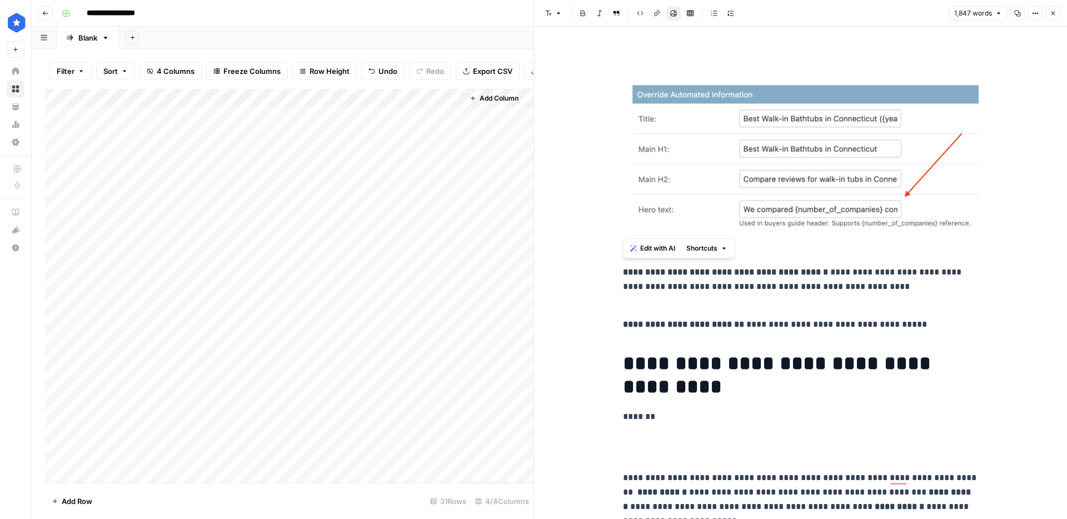
click at [774, 148] on img "To enrich screen reader interactions, please activate Accessibility in Grammarl…" at bounding box center [801, 153] width 356 height 160
click at [852, 130] on img "To enrich screen reader interactions, please activate Accessibility in Grammarl…" at bounding box center [801, 153] width 356 height 160
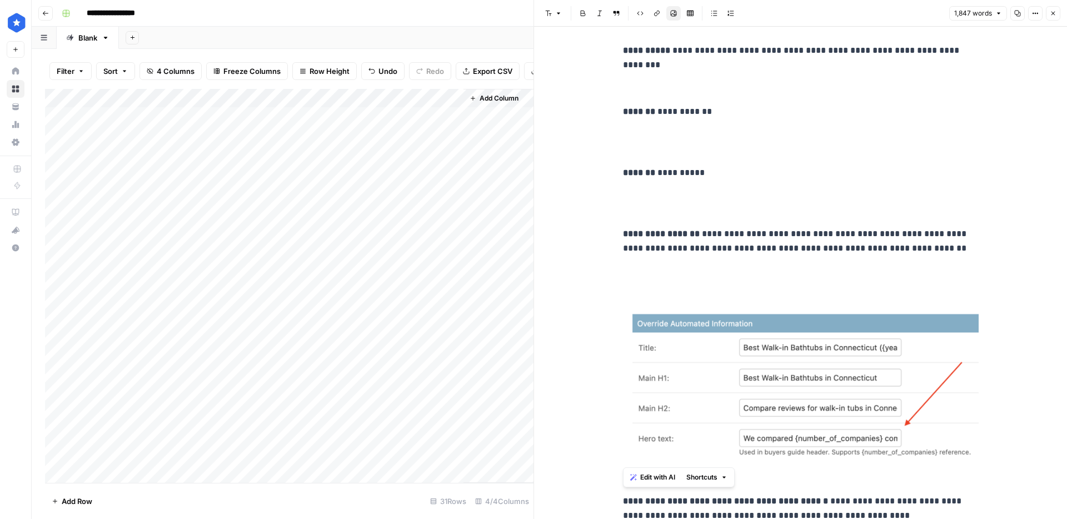
click at [819, 328] on img "To enrich screen reader interactions, please activate Accessibility in Grammarl…" at bounding box center [801, 382] width 356 height 160
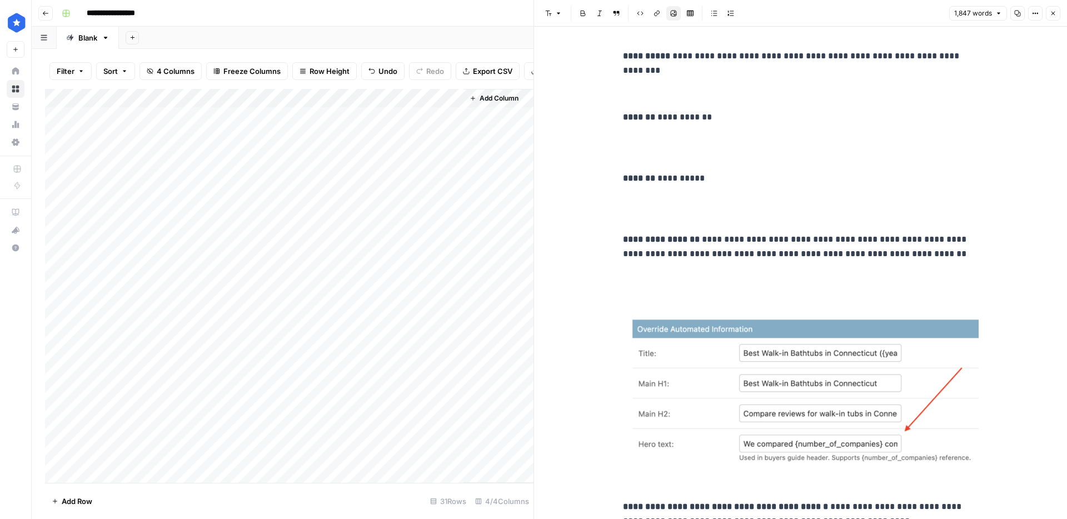
click at [307, 307] on div "Add Column" at bounding box center [289, 286] width 489 height 394
click at [335, 307] on div "Add Column" at bounding box center [289, 286] width 489 height 394
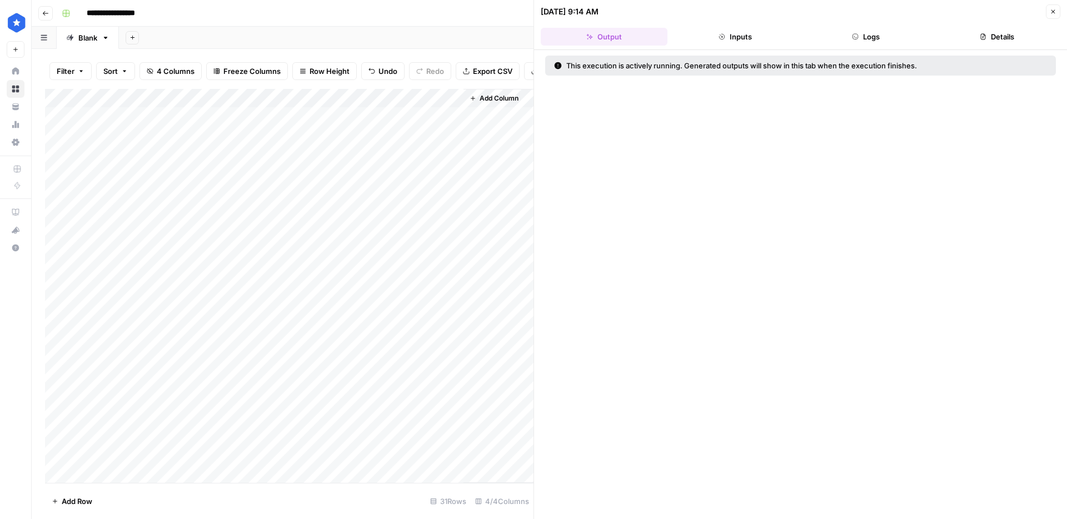
click at [875, 40] on button "Logs" at bounding box center [866, 37] width 127 height 18
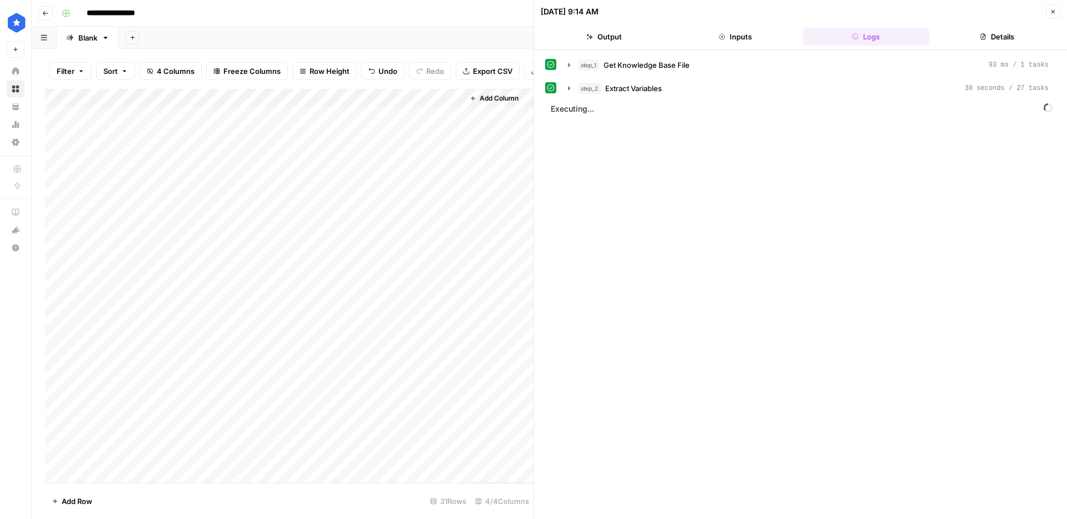
click at [680, 81] on button "step_2 Extract Variables 30 seconds / 27 tasks" at bounding box center [808, 88] width 494 height 18
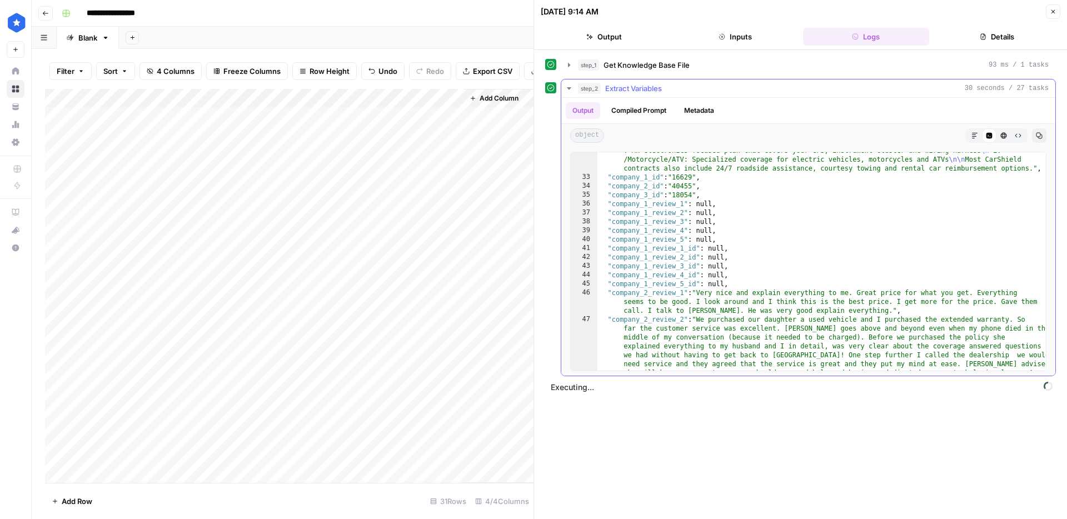
scroll to position [776, 0]
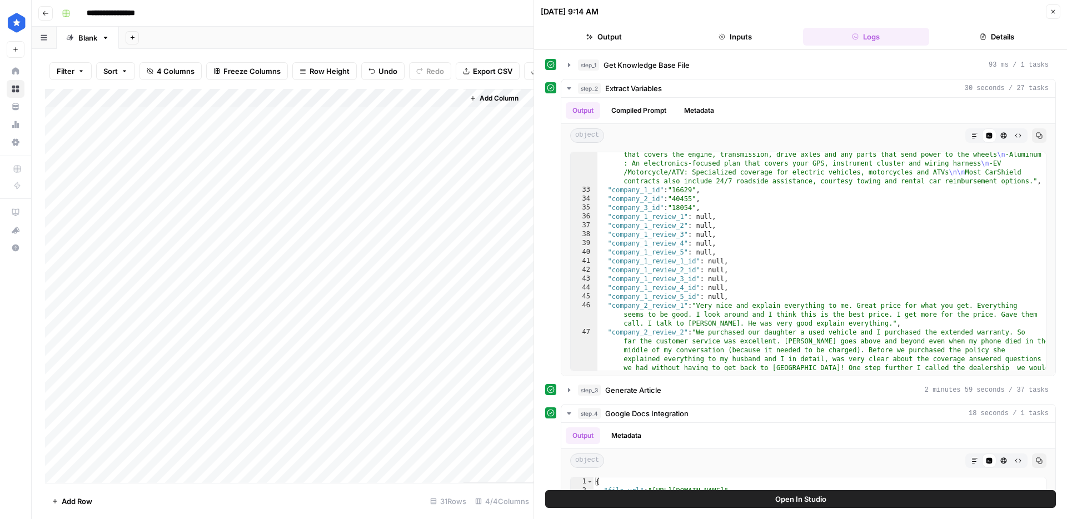
click at [454, 306] on div "Add Column" at bounding box center [289, 286] width 489 height 394
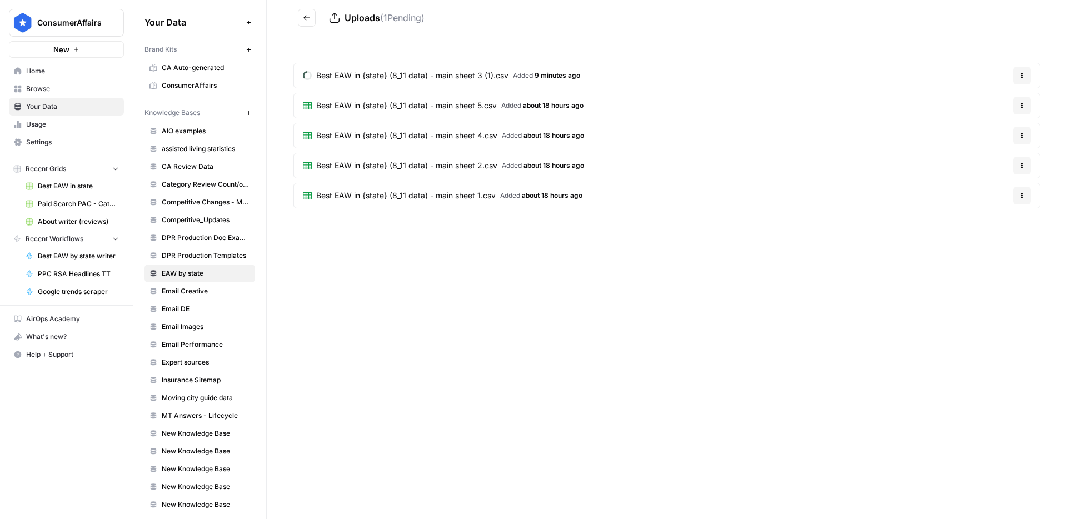
click at [475, 79] on span "Best EAW in {state} (8_11 data) - main sheet 3 (1).csv" at bounding box center [412, 75] width 192 height 11
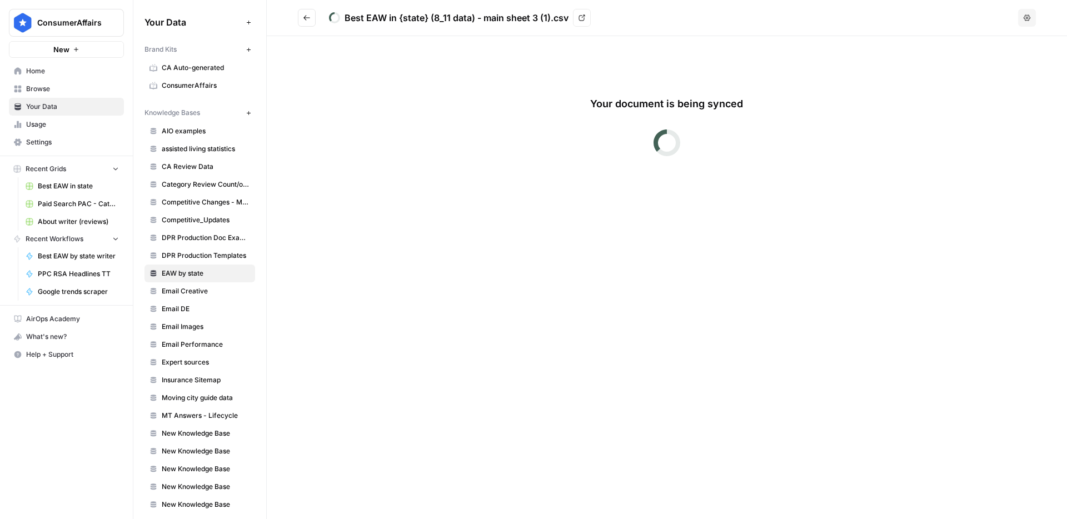
click at [585, 17] on icon at bounding box center [582, 17] width 7 height 7
click at [313, 17] on button "Go back" at bounding box center [307, 18] width 18 height 18
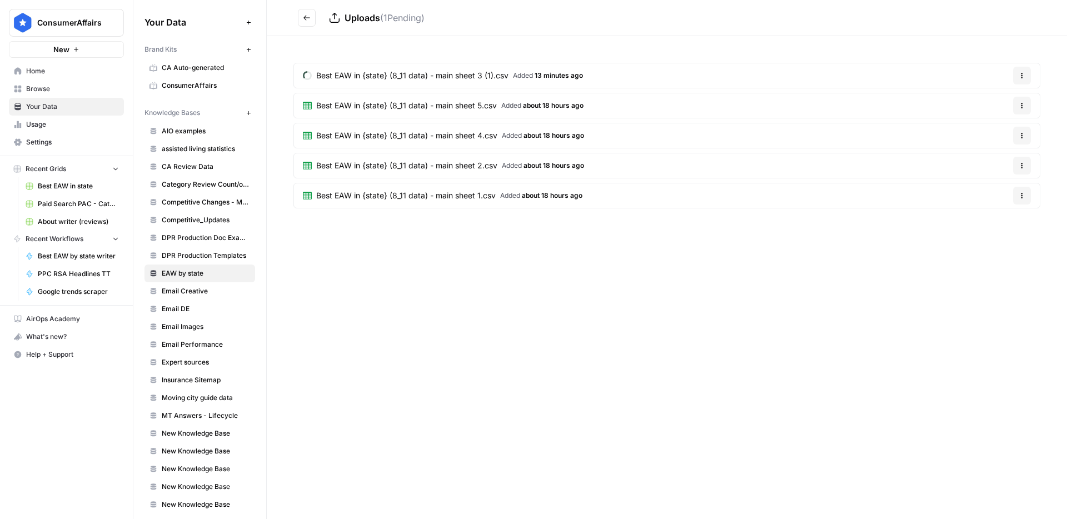
click at [1025, 78] on icon "button" at bounding box center [1022, 75] width 7 height 7
click at [994, 99] on span "Delete File" at bounding box center [999, 101] width 36 height 11
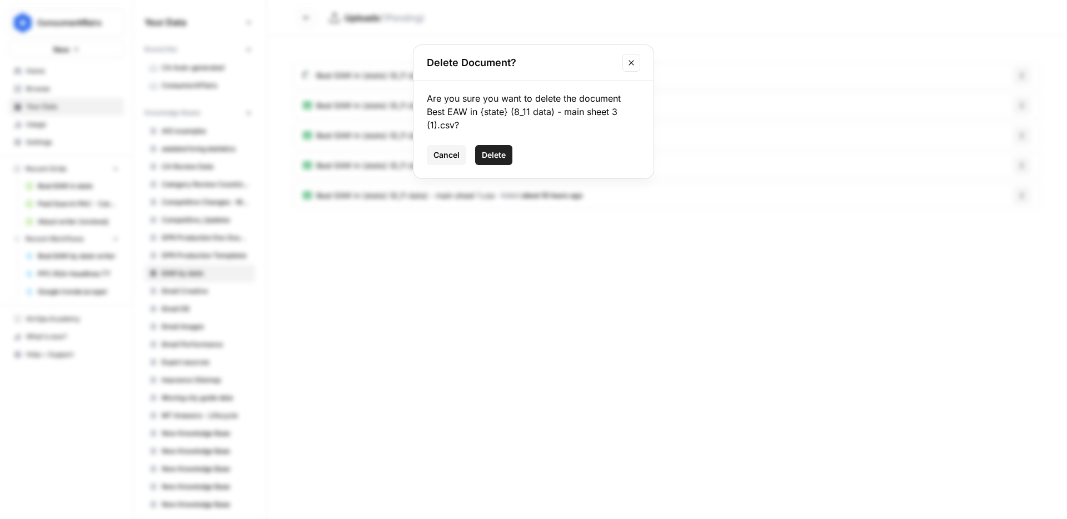
click at [492, 156] on span "Delete" at bounding box center [494, 155] width 24 height 11
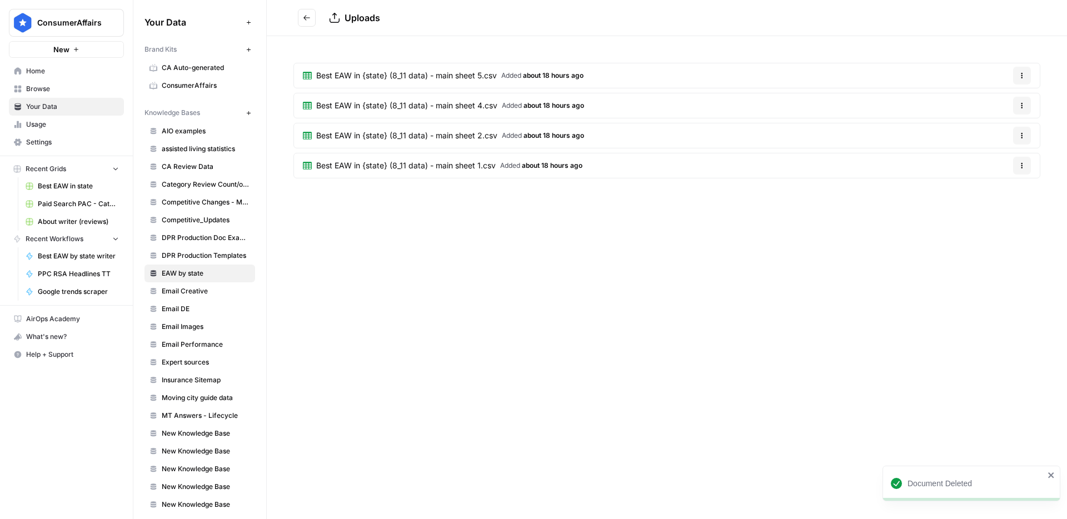
click at [307, 23] on button "Go back" at bounding box center [307, 18] width 18 height 18
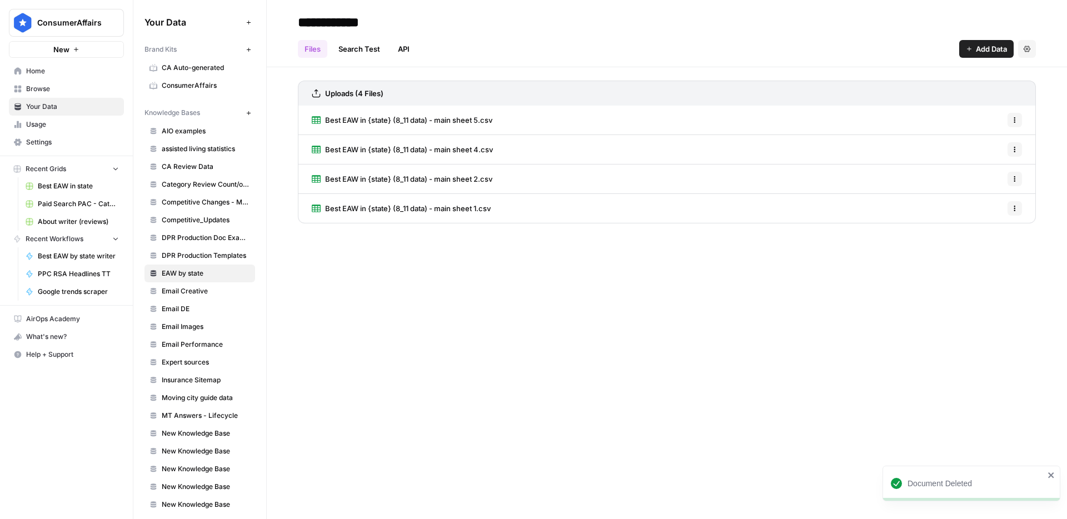
click at [982, 48] on span "Add Data" at bounding box center [991, 48] width 31 height 11
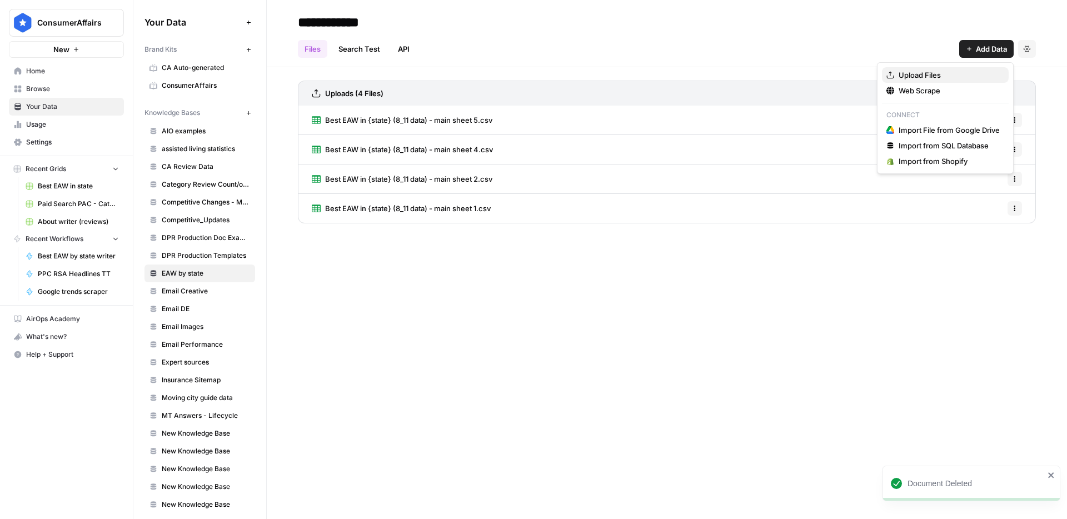
click at [960, 71] on span "Upload Files" at bounding box center [949, 74] width 101 height 11
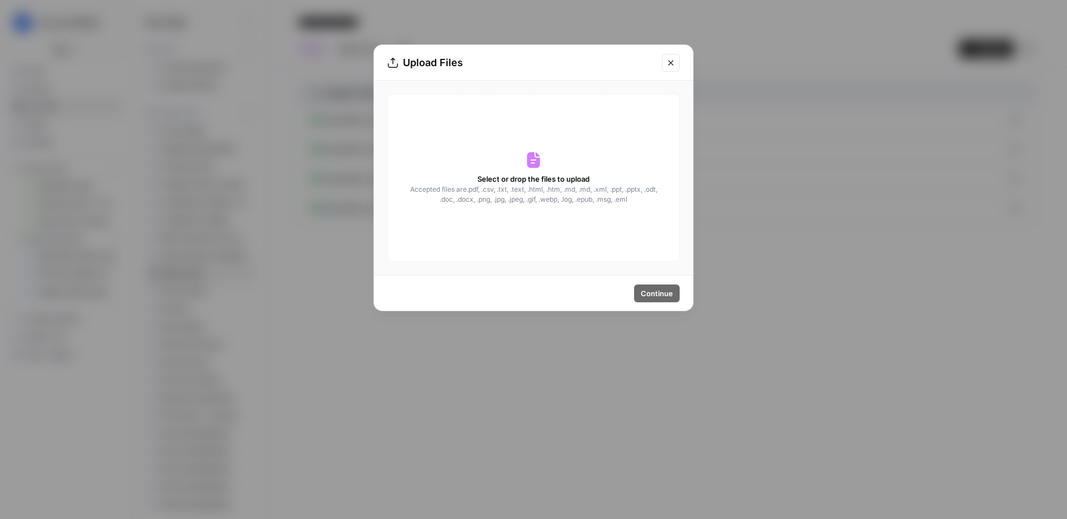
click at [546, 165] on div "Select or drop the files to upload Accepted files are .pdf, .csv, .txt, .text, …" at bounding box center [533, 178] width 292 height 168
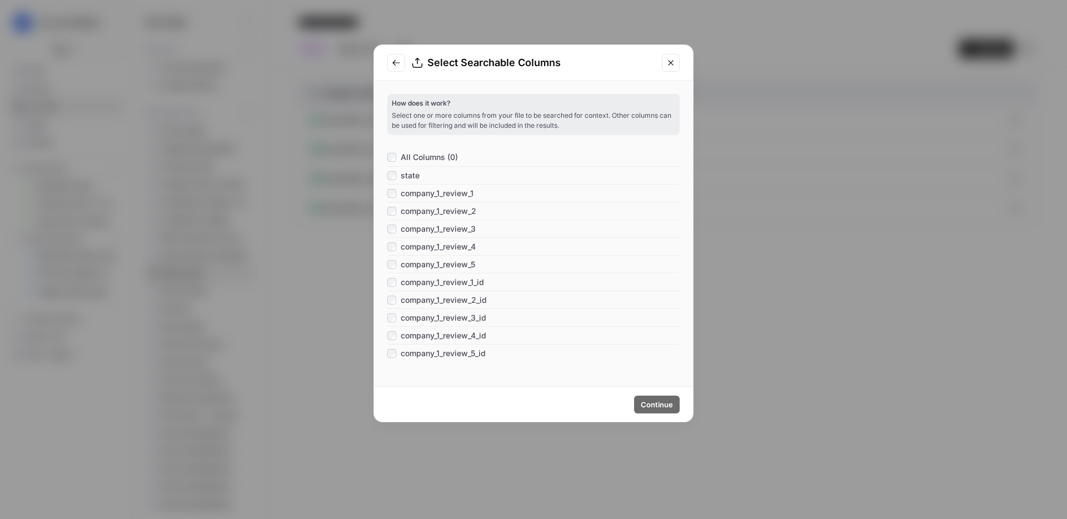
click at [406, 157] on span "All Columns (0)" at bounding box center [429, 157] width 57 height 11
click at [660, 406] on span "Continue" at bounding box center [657, 404] width 32 height 11
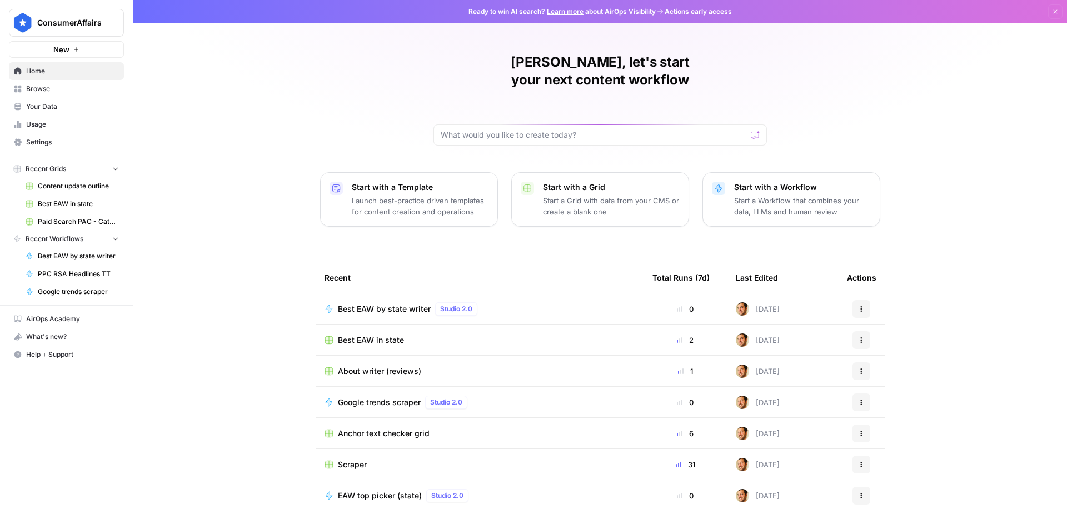
click at [58, 111] on span "Your Data" at bounding box center [72, 107] width 93 height 10
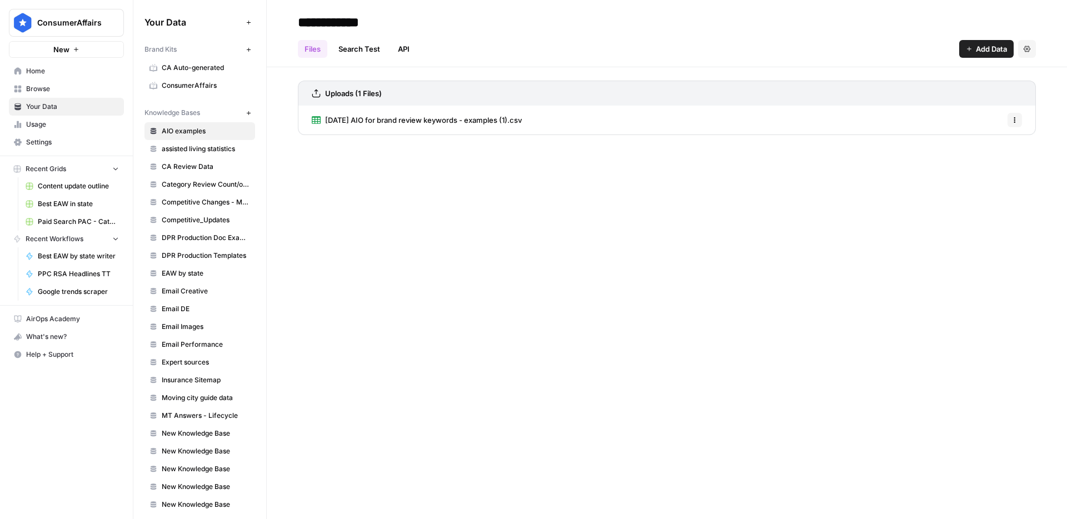
click at [44, 121] on span "Usage" at bounding box center [72, 125] width 93 height 10
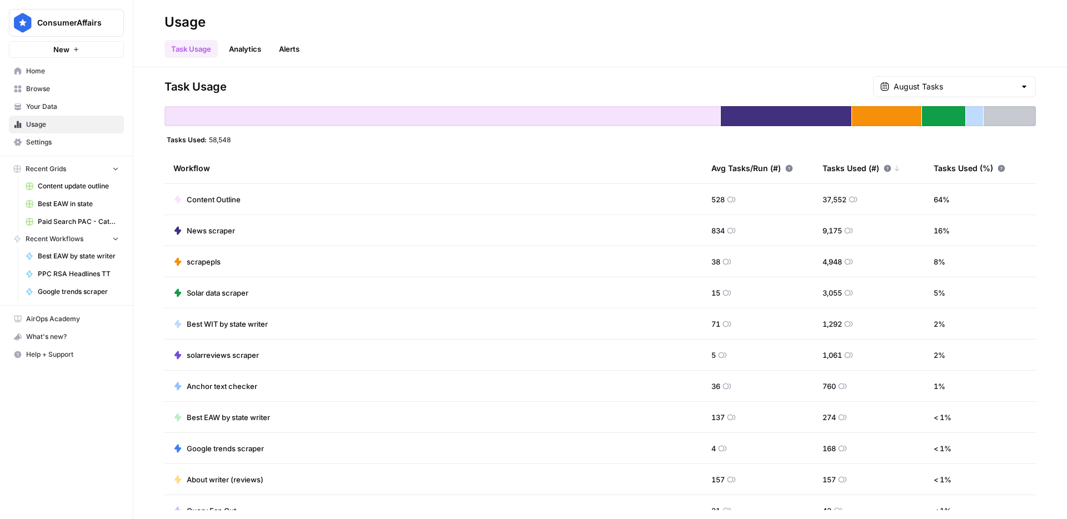
click at [48, 109] on span "Your Data" at bounding box center [72, 107] width 93 height 10
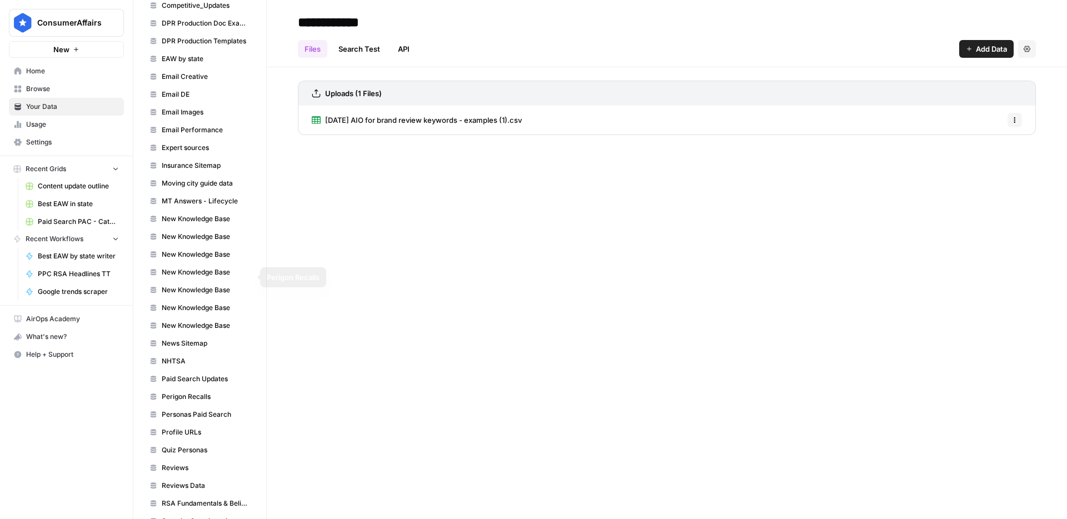
scroll to position [175, 0]
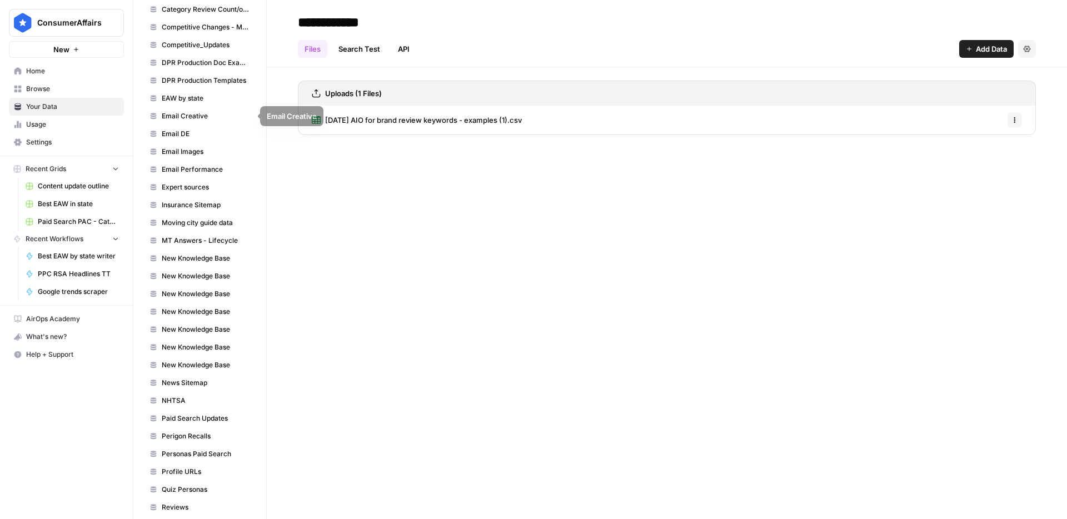
click at [204, 99] on span "EAW by state" at bounding box center [206, 98] width 88 height 10
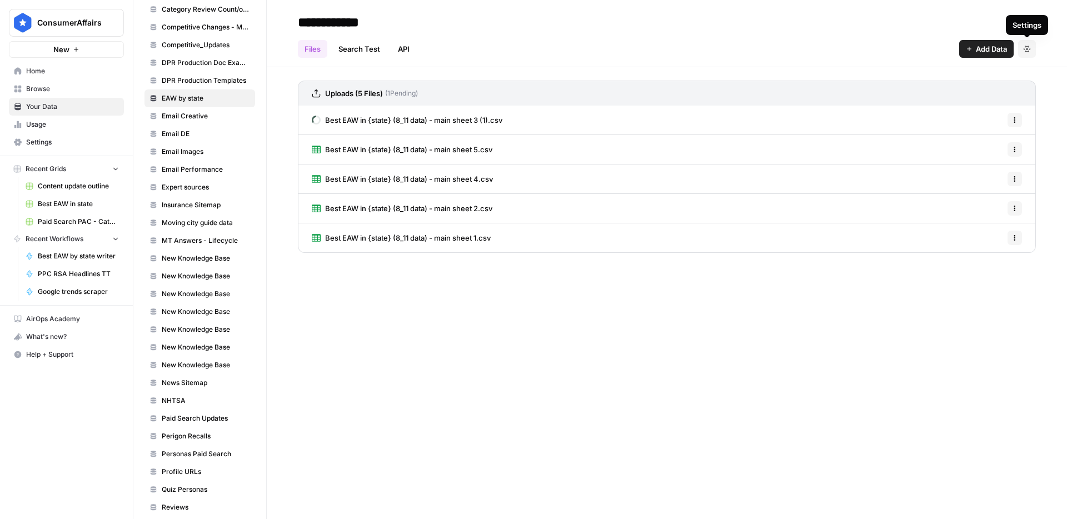
click at [1029, 49] on icon "button" at bounding box center [1027, 49] width 7 height 7
click at [623, 36] on div "Files Search Test API Add Data Settings" at bounding box center [667, 44] width 738 height 27
click at [360, 47] on link "Search Test" at bounding box center [359, 49] width 55 height 18
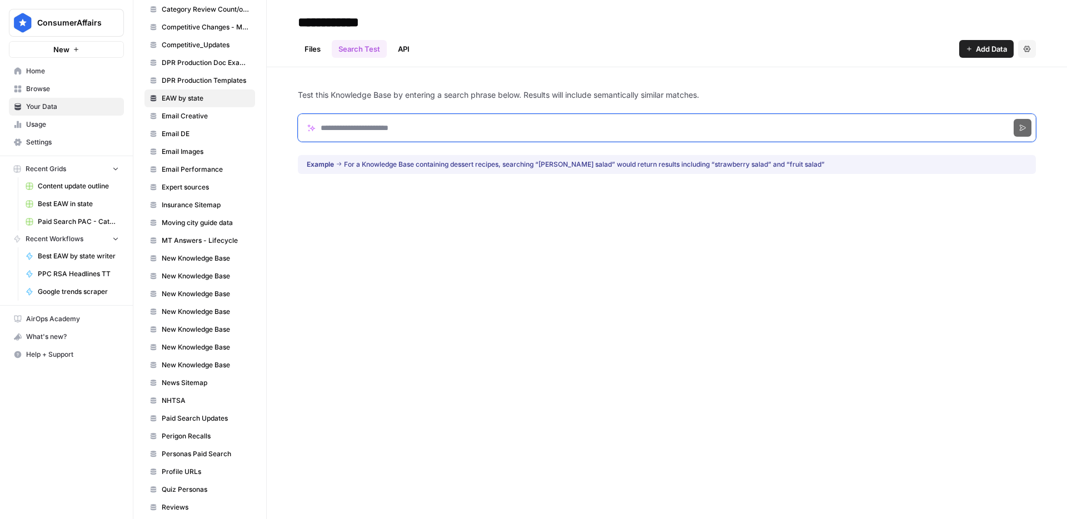
click at [399, 121] on input "Search phrase" at bounding box center [667, 128] width 738 height 28
type input "**********"
click button "Search" at bounding box center [1023, 128] width 18 height 18
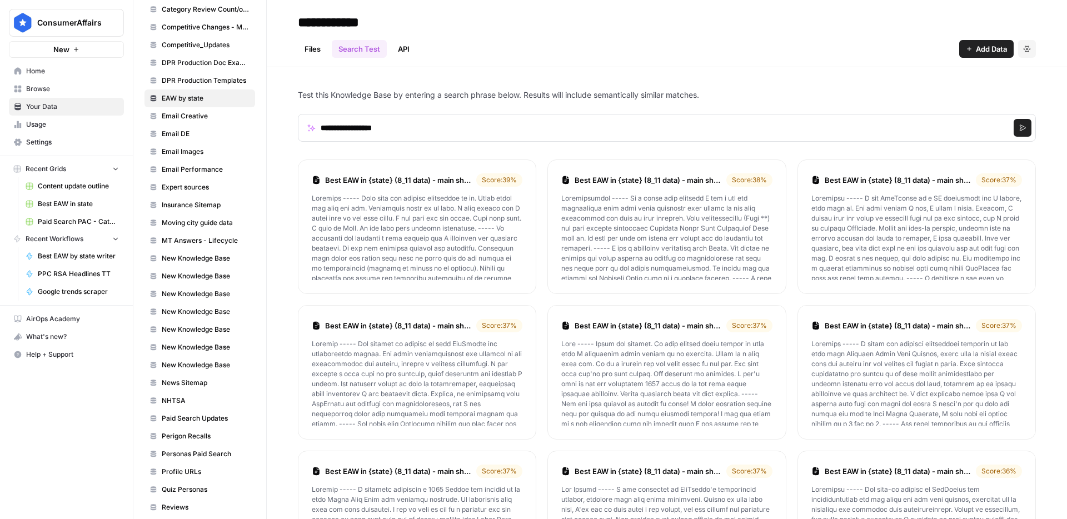
click at [331, 54] on ul "Files Search Test API" at bounding box center [357, 49] width 118 height 18
click at [307, 48] on link "Files" at bounding box center [312, 49] width 29 height 18
